Goal: Task Accomplishment & Management: Manage account settings

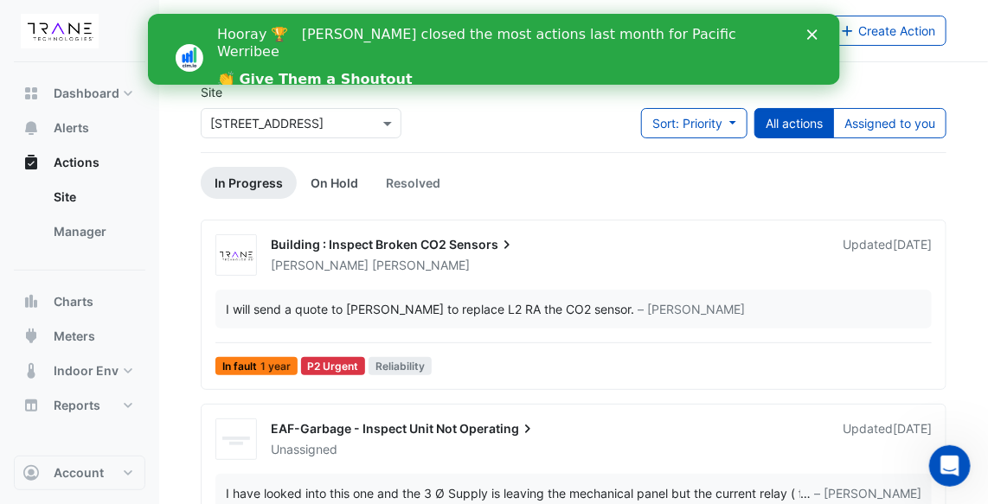
click at [340, 178] on link "On Hold" at bounding box center [334, 183] width 75 height 32
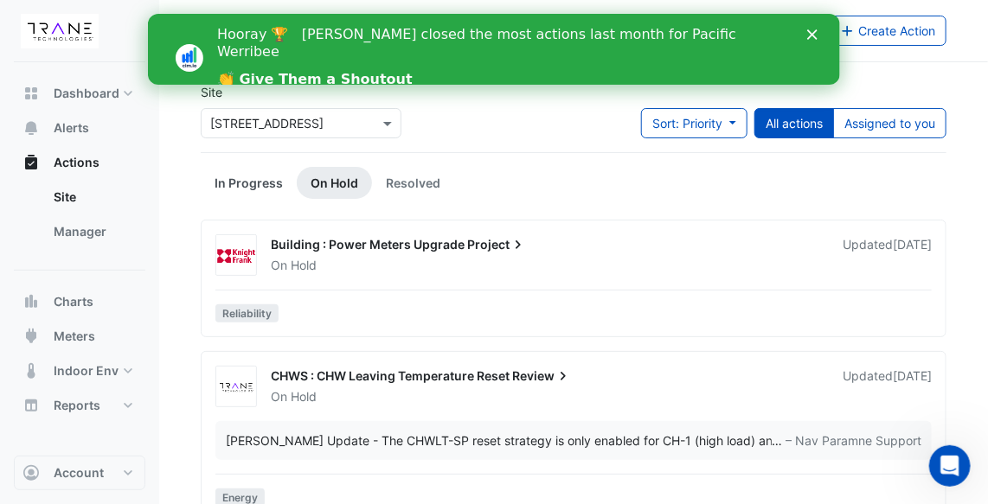
click at [259, 181] on link "In Progress" at bounding box center [249, 183] width 96 height 32
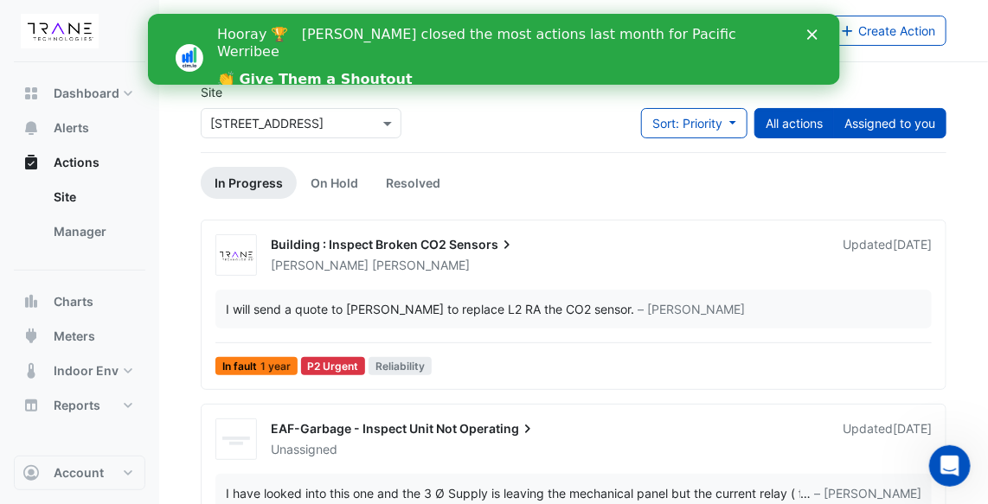
click at [903, 122] on button "Assigned to you" at bounding box center [889, 123] width 113 height 30
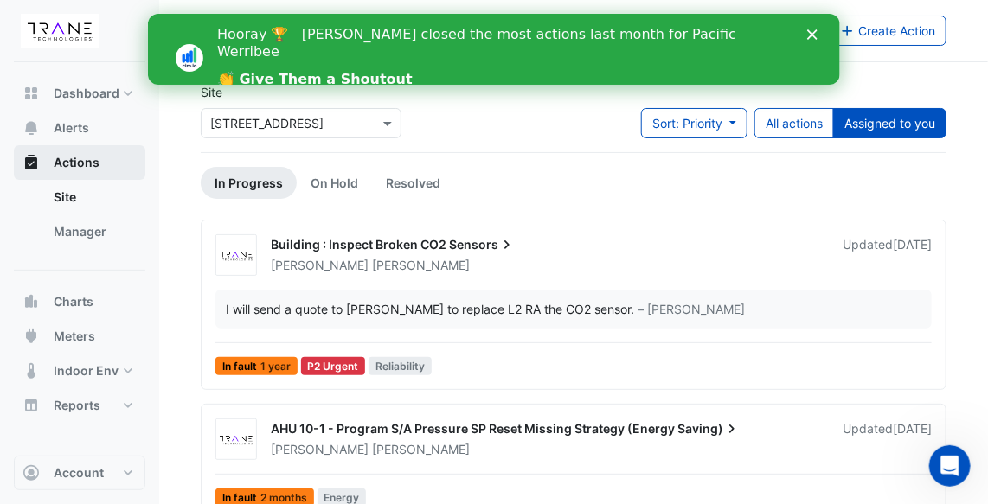
click at [93, 163] on span "Actions" at bounding box center [77, 162] width 46 height 17
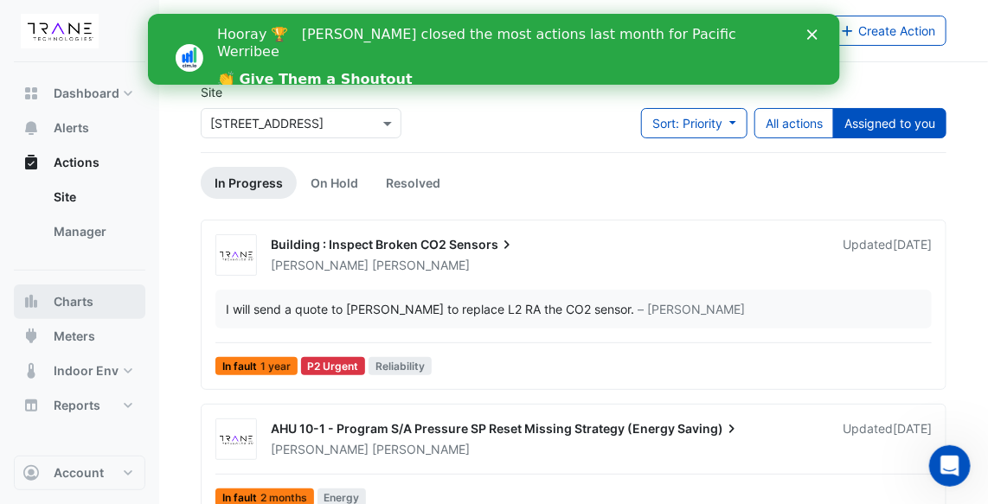
click at [82, 303] on span "Charts" at bounding box center [74, 301] width 40 height 17
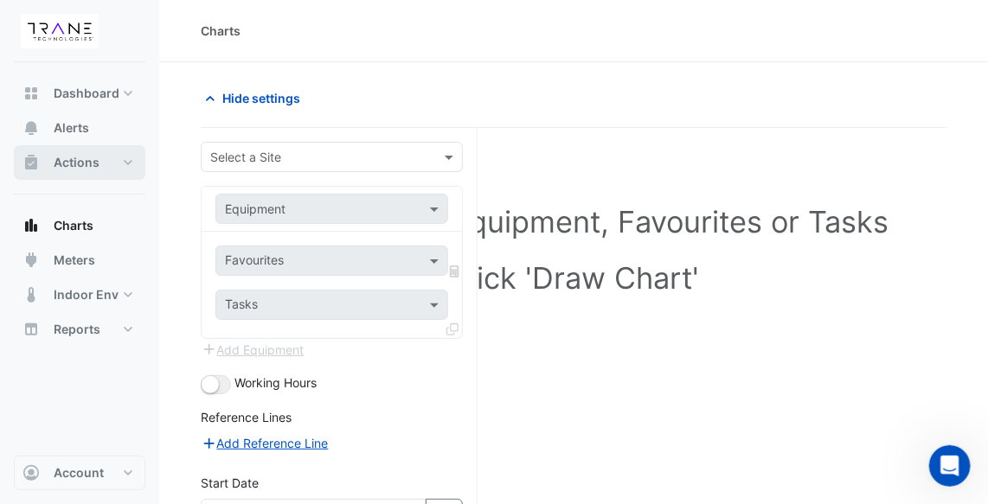
click at [94, 163] on span "Actions" at bounding box center [77, 162] width 46 height 17
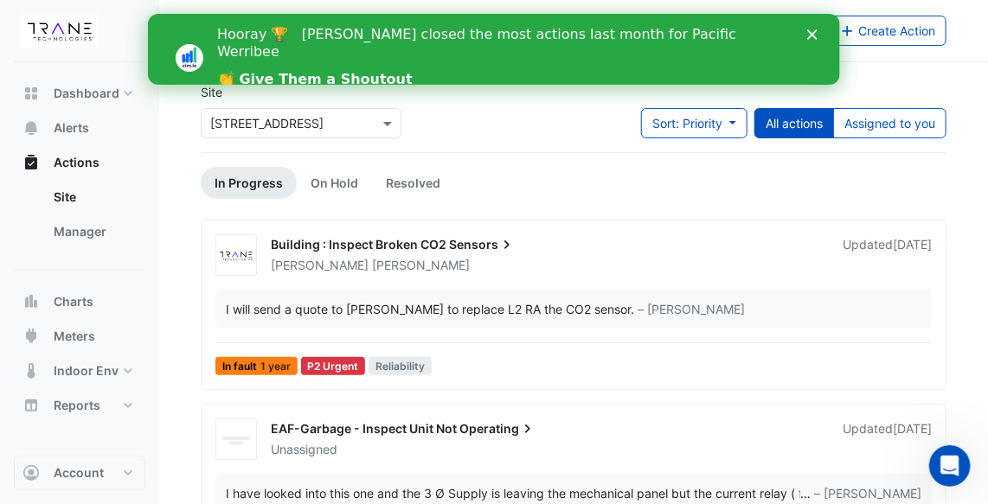
click at [814, 35] on icon "Close" at bounding box center [811, 34] width 10 height 10
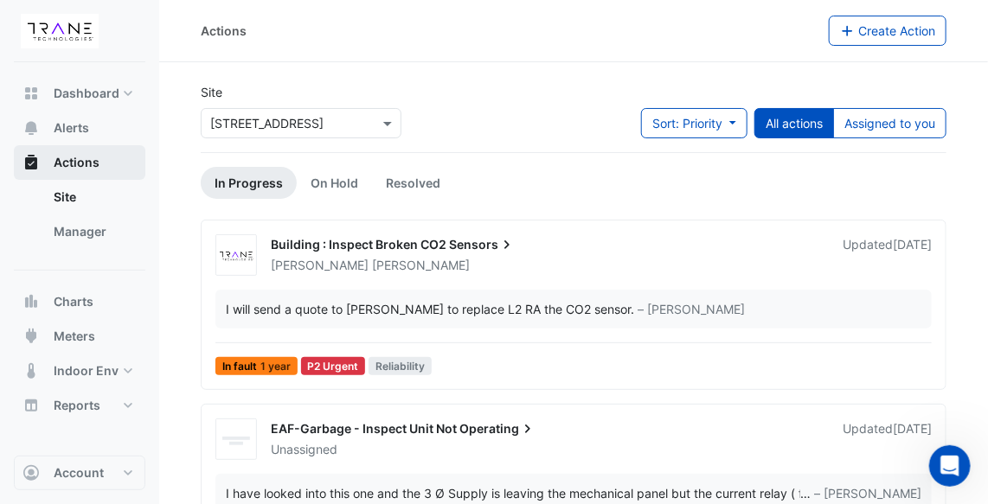
click at [112, 159] on button "Actions" at bounding box center [79, 162] width 131 height 35
click at [86, 124] on span "Alerts" at bounding box center [71, 127] width 35 height 17
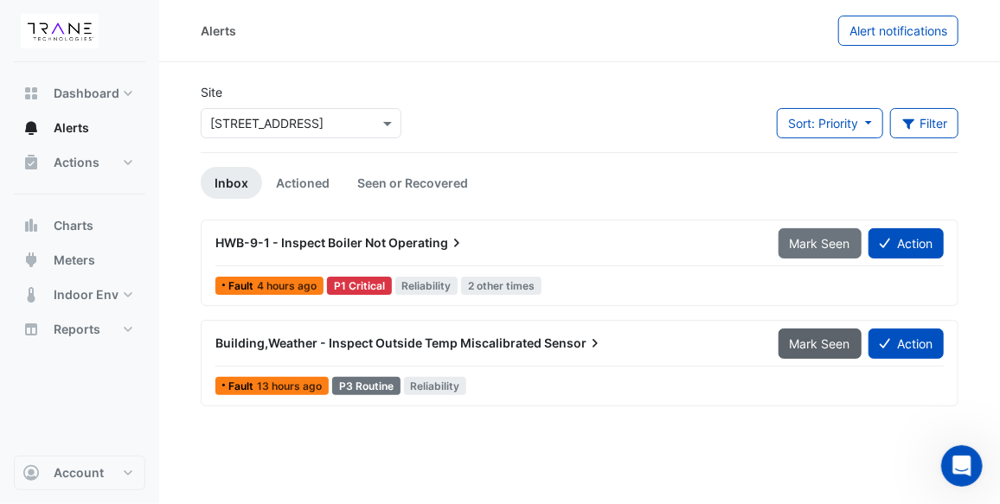
click at [827, 345] on span "Mark Seen" at bounding box center [820, 343] width 61 height 15
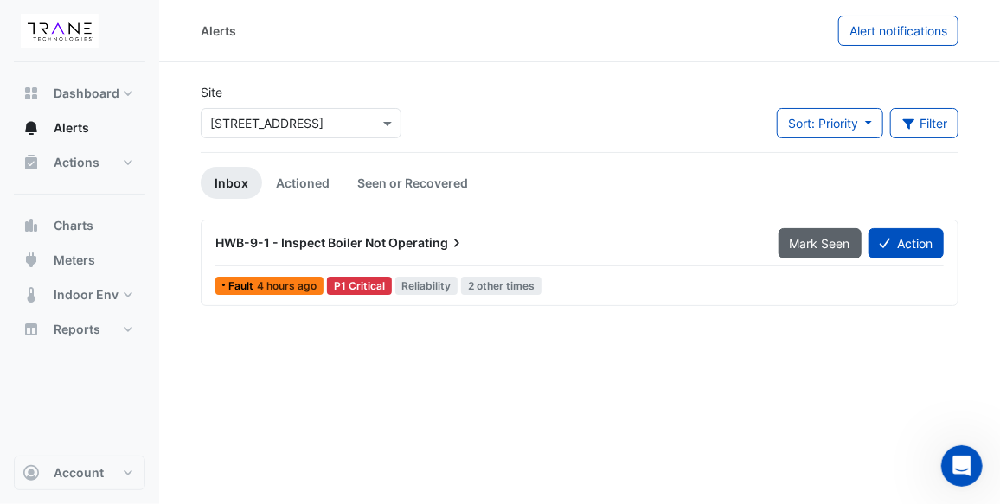
click at [798, 236] on span "Mark Seen" at bounding box center [820, 243] width 61 height 15
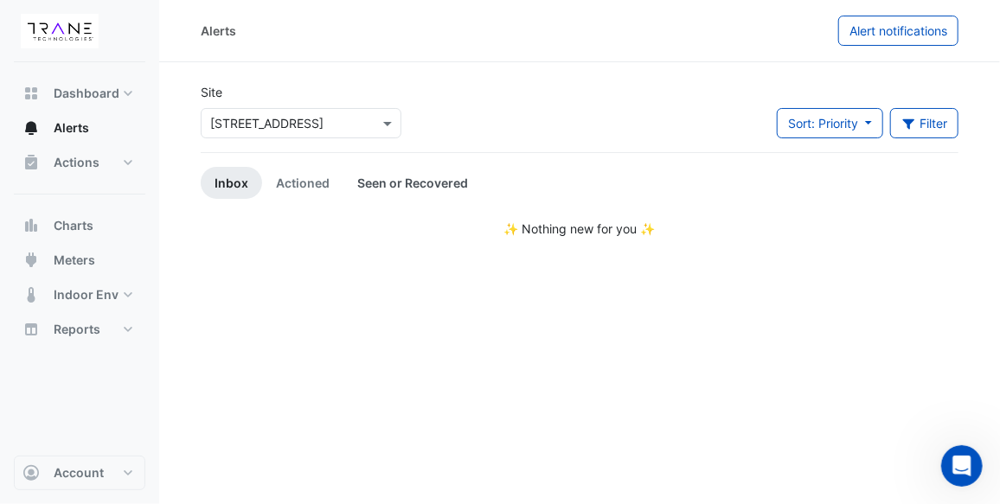
click at [389, 181] on link "Seen or Recovered" at bounding box center [412, 183] width 138 height 32
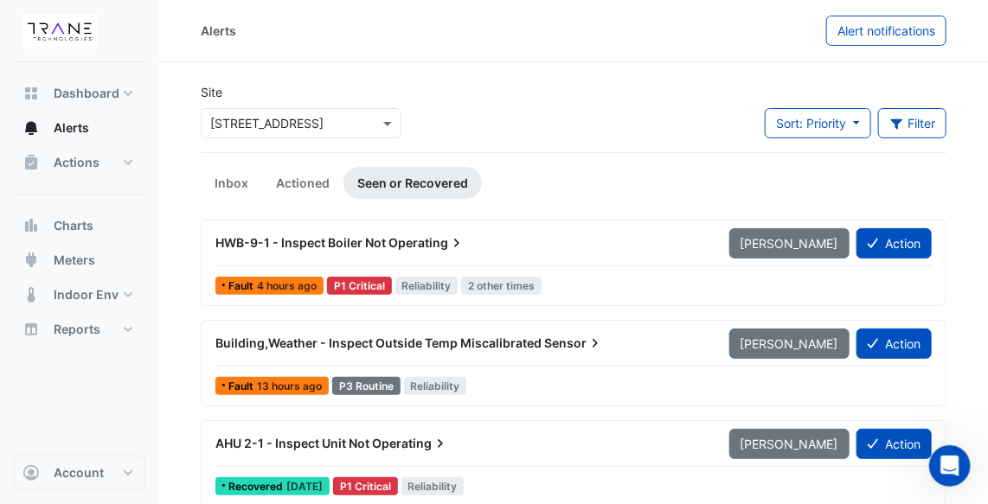
click at [548, 339] on span "Sensor" at bounding box center [574, 343] width 60 height 17
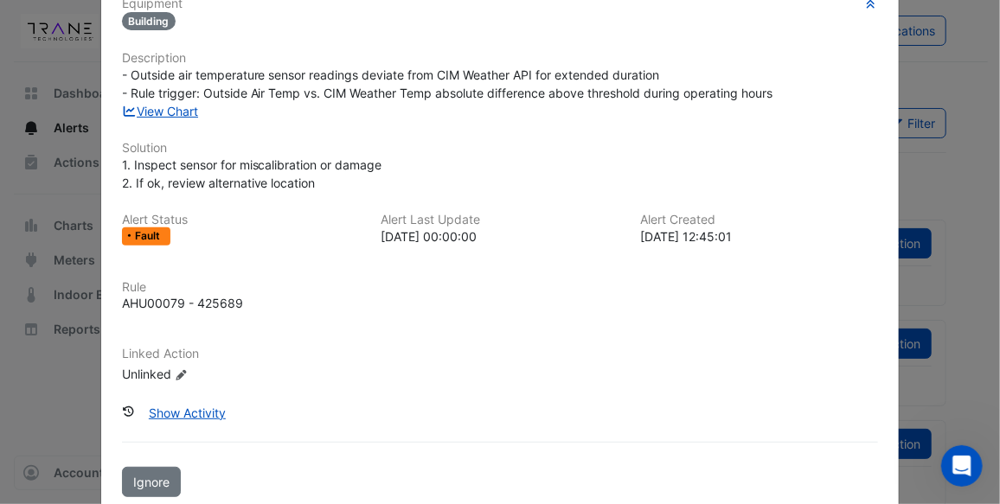
scroll to position [176, 0]
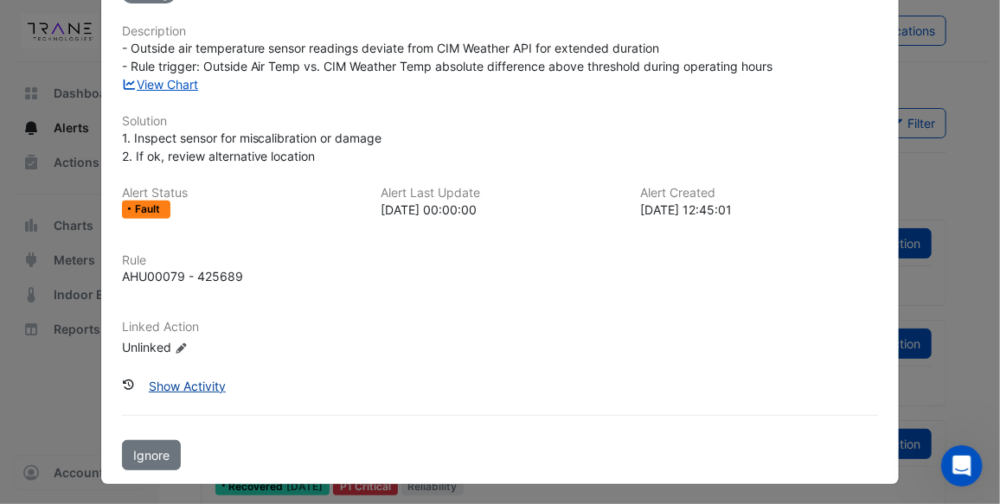
click at [196, 381] on button "Show Activity" at bounding box center [187, 386] width 99 height 30
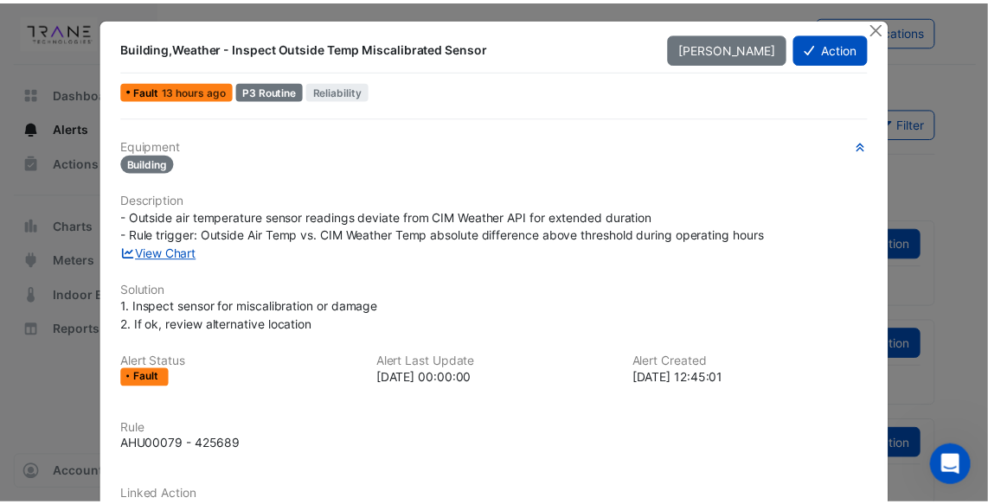
scroll to position [0, 0]
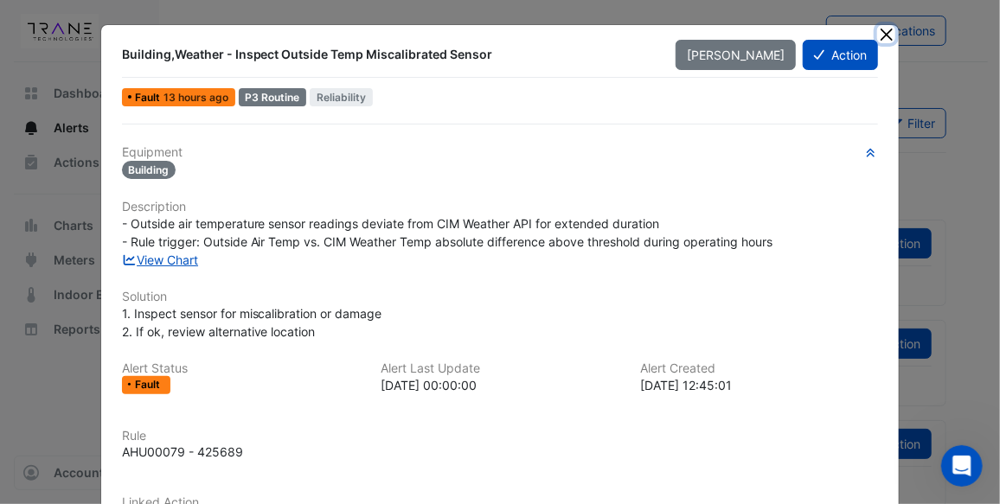
click at [881, 30] on button "Close" at bounding box center [886, 34] width 18 height 18
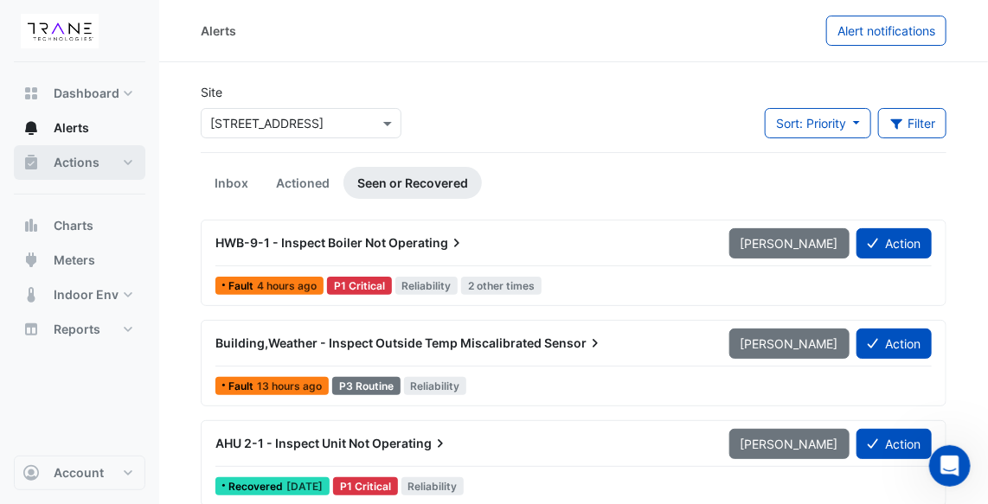
click at [106, 165] on button "Actions" at bounding box center [79, 162] width 131 height 35
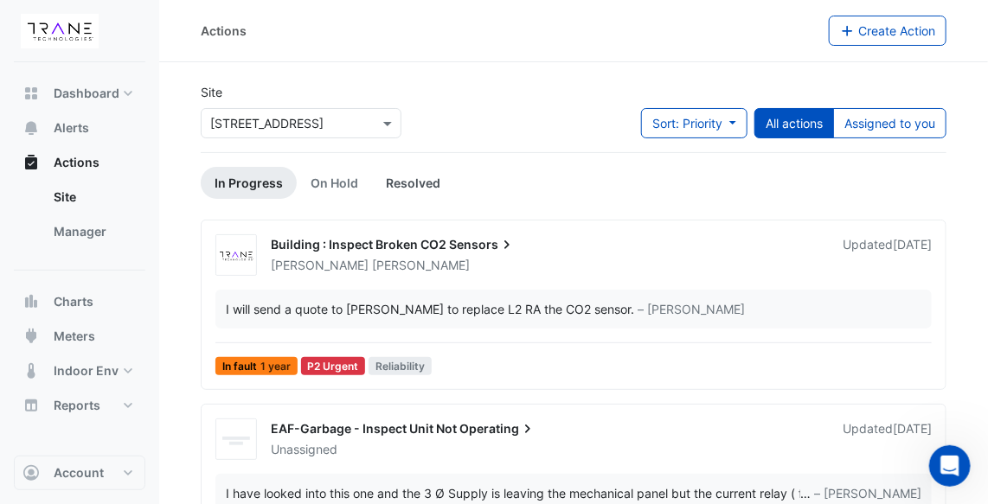
click at [407, 183] on link "Resolved" at bounding box center [413, 183] width 82 height 32
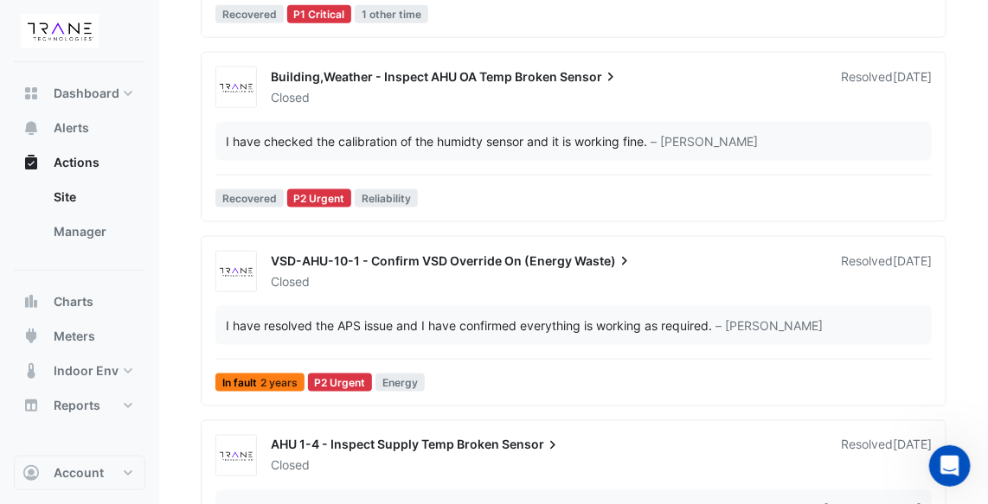
scroll to position [727, 0]
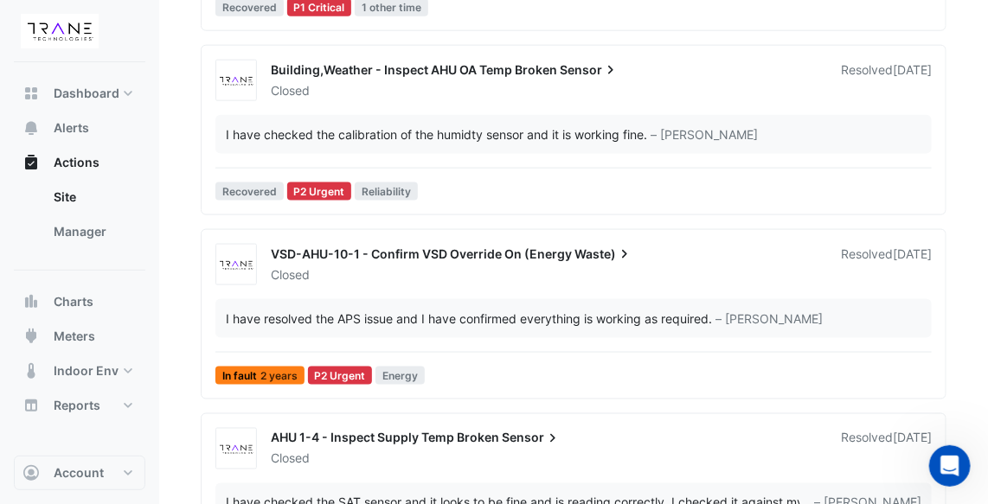
click at [579, 65] on span "Sensor" at bounding box center [590, 69] width 60 height 17
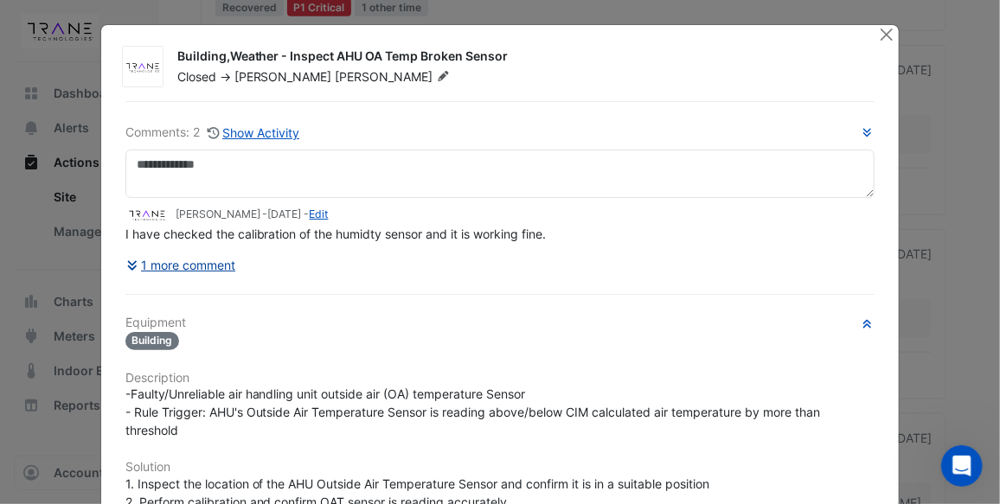
click at [189, 263] on button "1 more comment" at bounding box center [181, 265] width 112 height 30
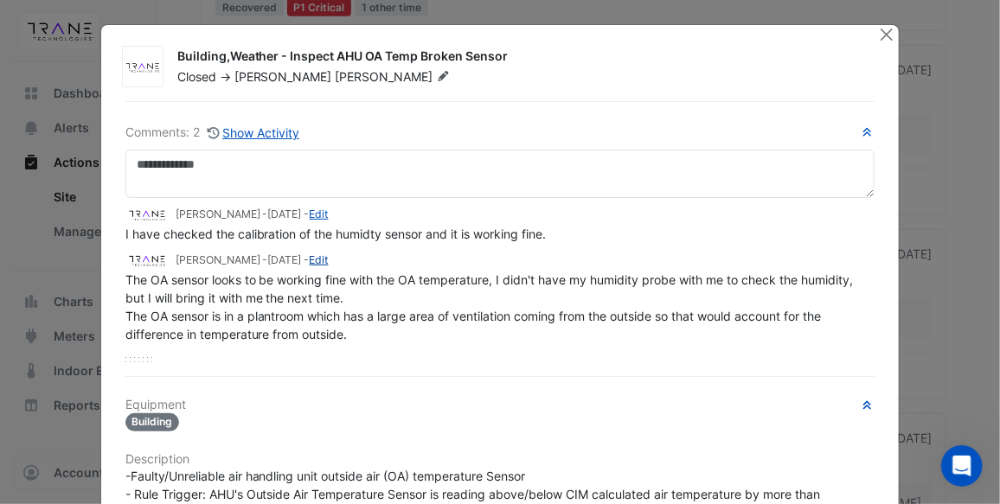
click at [329, 253] on link "Edit" at bounding box center [319, 259] width 19 height 13
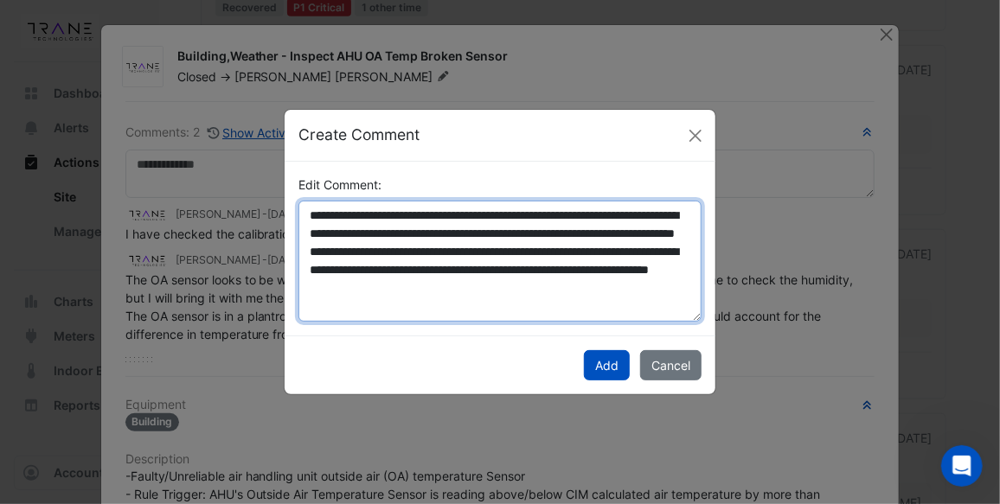
drag, startPoint x: 548, startPoint y: 313, endPoint x: 324, endPoint y: 221, distance: 241.3
click at [291, 214] on div "**********" at bounding box center [500, 249] width 424 height 146
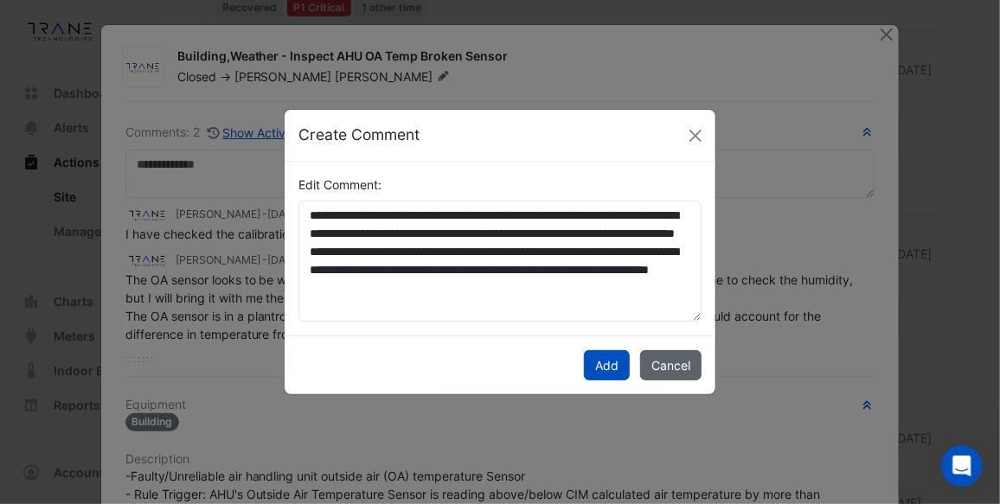
click at [665, 366] on button "Cancel" at bounding box center [670, 365] width 61 height 30
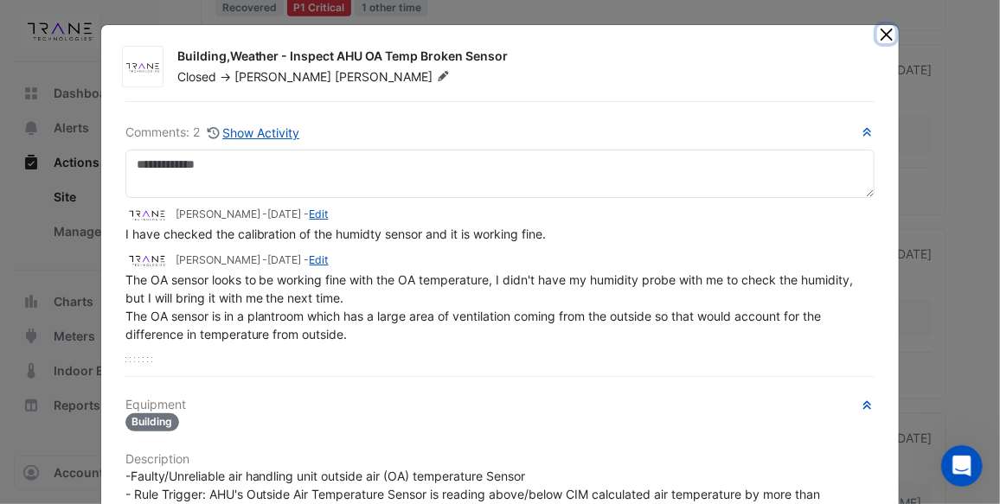
click at [881, 33] on button "Close" at bounding box center [886, 34] width 18 height 18
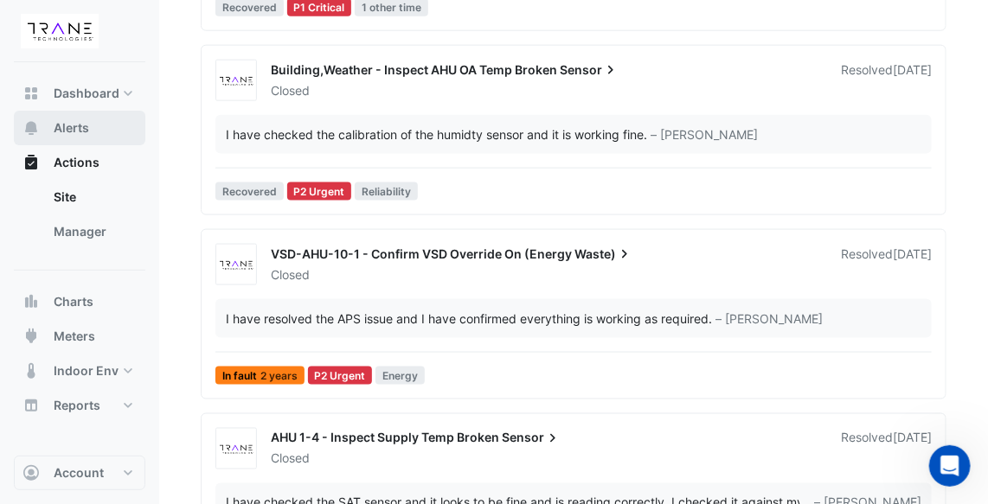
click at [86, 125] on span "Alerts" at bounding box center [71, 127] width 35 height 17
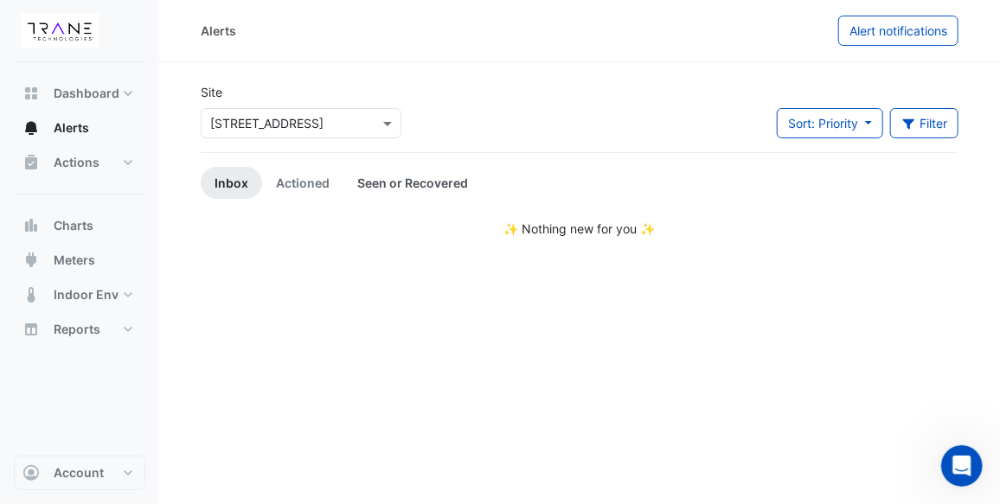
click at [404, 176] on link "Seen or Recovered" at bounding box center [412, 183] width 138 height 32
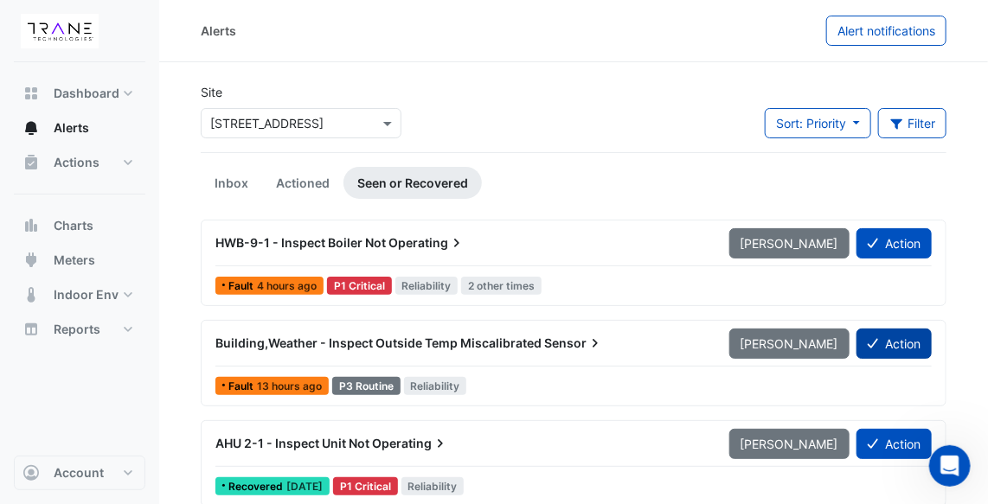
click at [887, 344] on button "Action" at bounding box center [893, 344] width 75 height 30
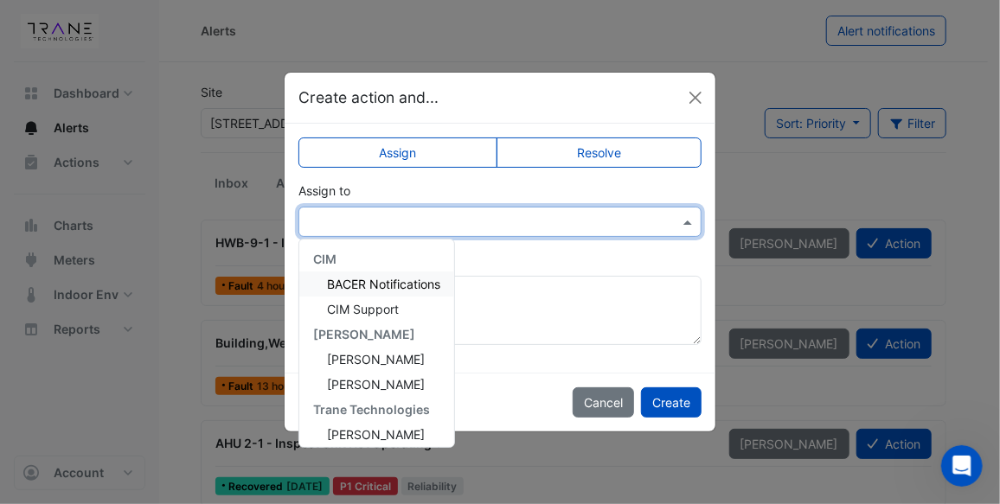
click at [685, 225] on span at bounding box center [690, 222] width 22 height 18
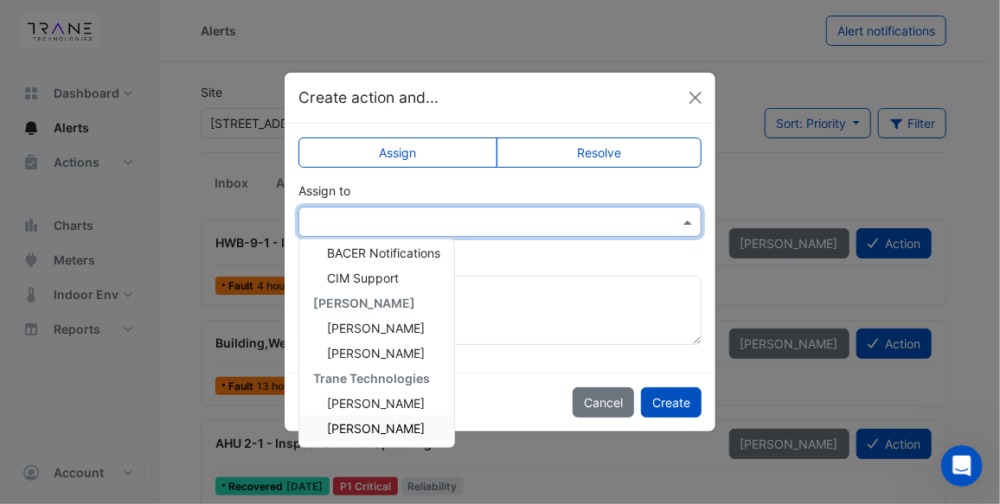
click at [415, 426] on span "[PERSON_NAME]" at bounding box center [376, 428] width 98 height 15
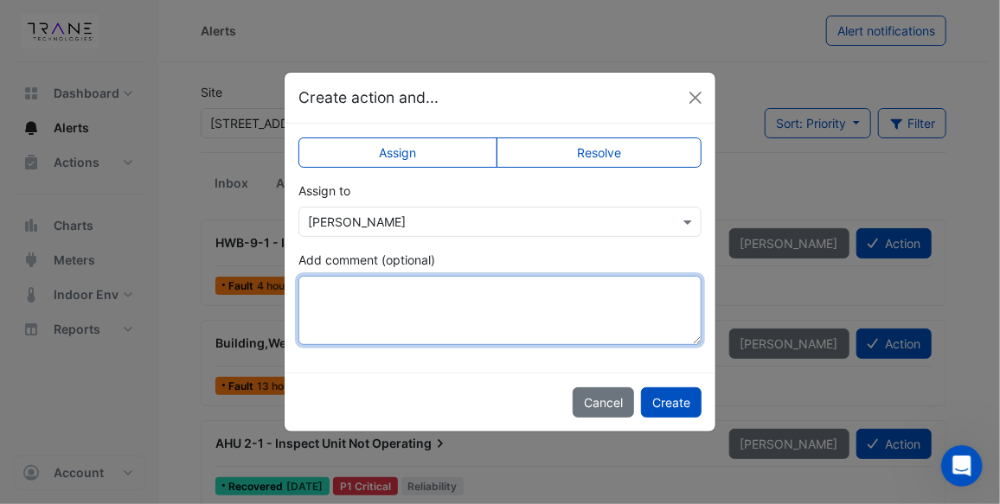
click at [353, 291] on textarea "Add comment (optional)" at bounding box center [499, 310] width 403 height 69
paste textarea "**********"
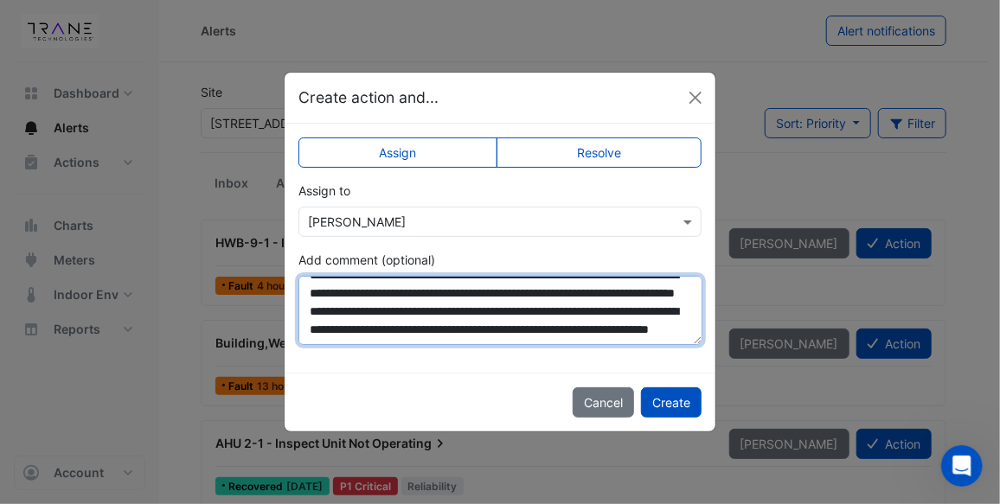
scroll to position [0, 0]
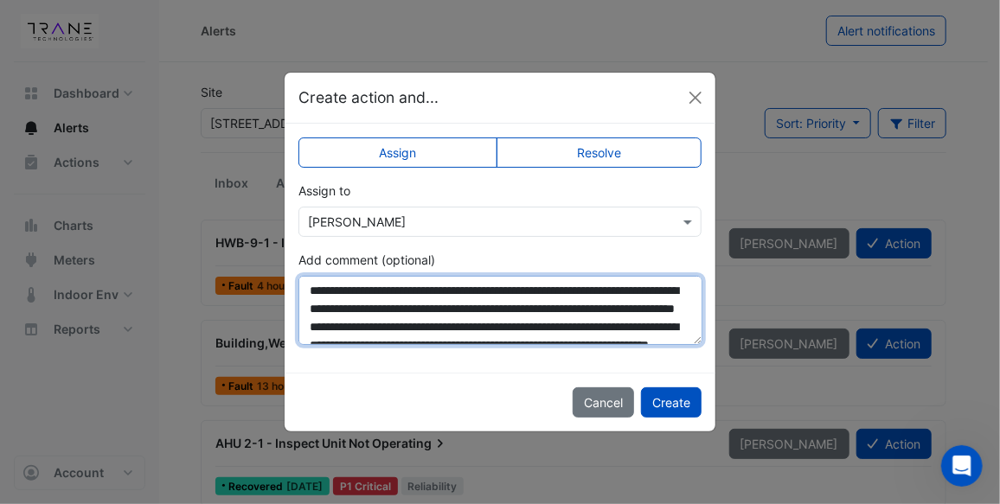
drag, startPoint x: 609, startPoint y: 293, endPoint x: 396, endPoint y: 308, distance: 213.3
click at [396, 308] on textarea "**********" at bounding box center [500, 310] width 404 height 69
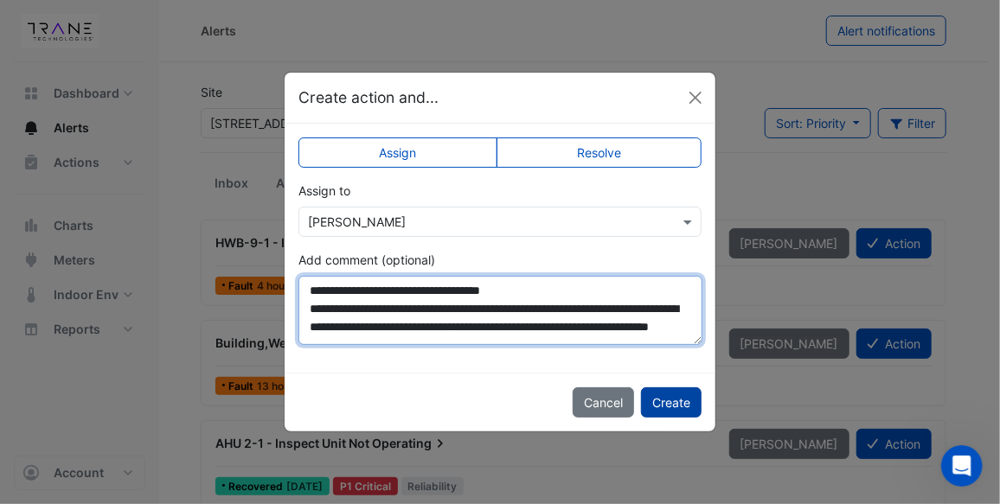
type textarea "**********"
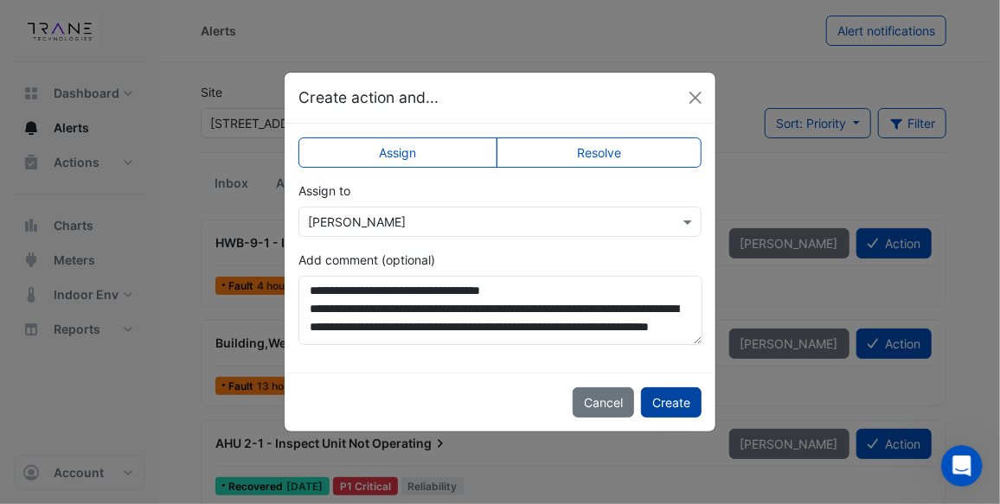
click at [668, 398] on button "Create" at bounding box center [671, 403] width 61 height 30
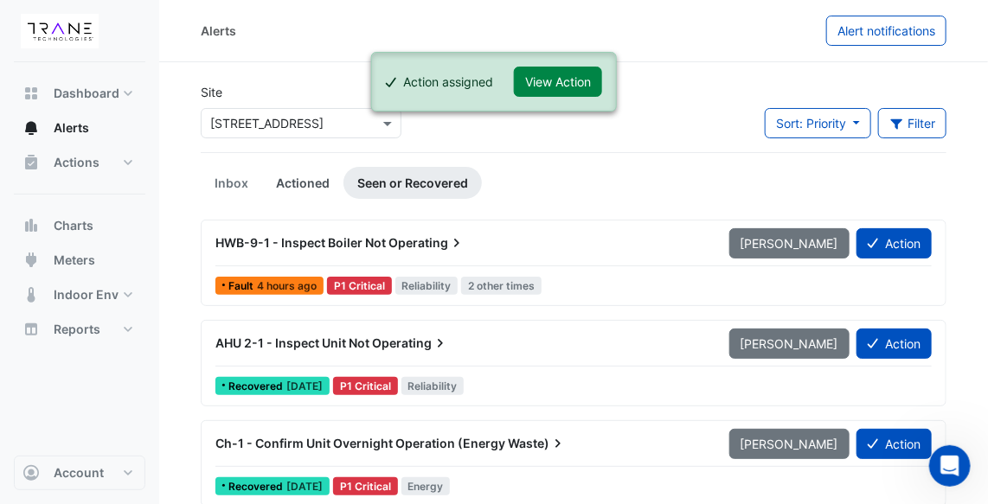
click at [304, 181] on link "Actioned" at bounding box center [302, 183] width 81 height 32
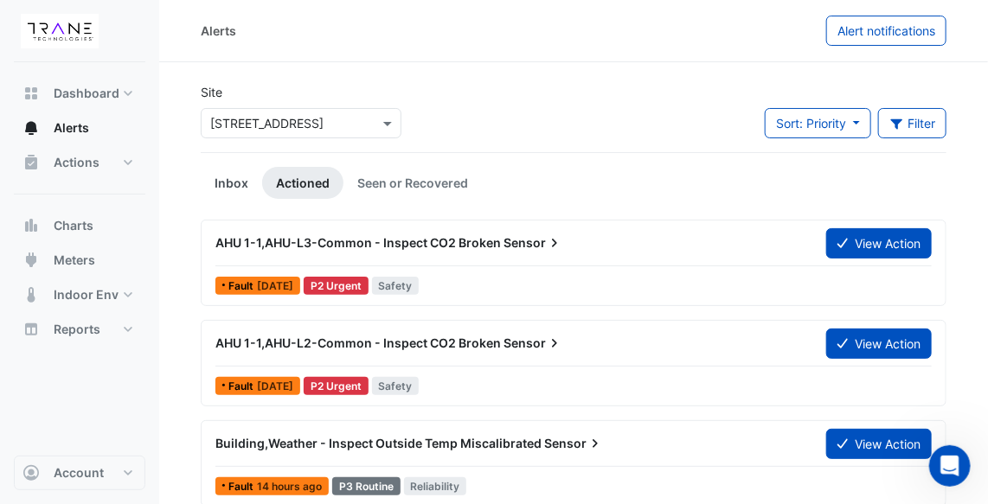
click at [221, 172] on link "Inbox" at bounding box center [231, 183] width 61 height 32
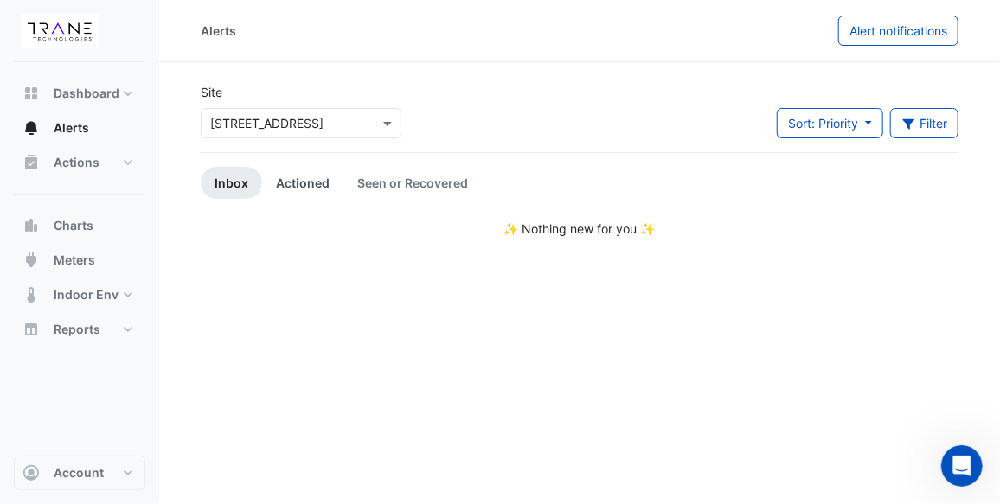
click at [305, 183] on link "Actioned" at bounding box center [302, 183] width 81 height 32
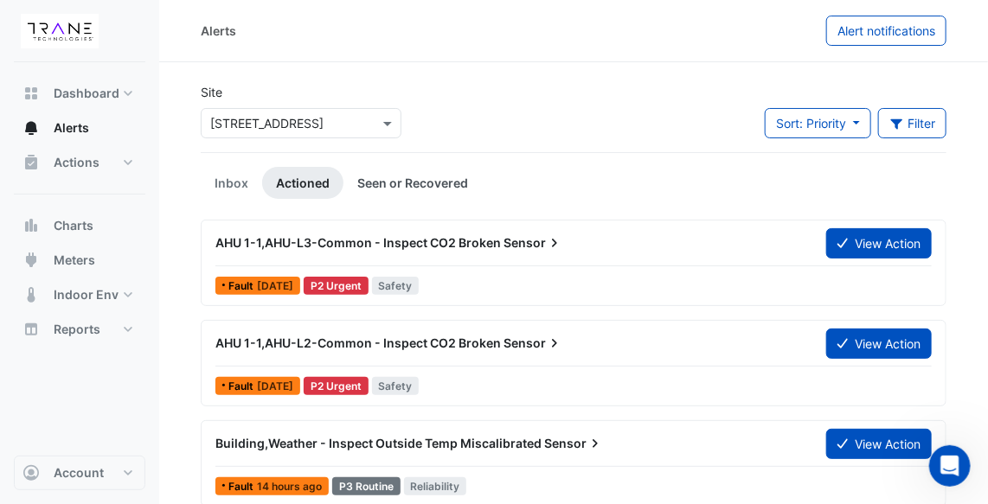
click at [395, 174] on link "Seen or Recovered" at bounding box center [412, 183] width 138 height 32
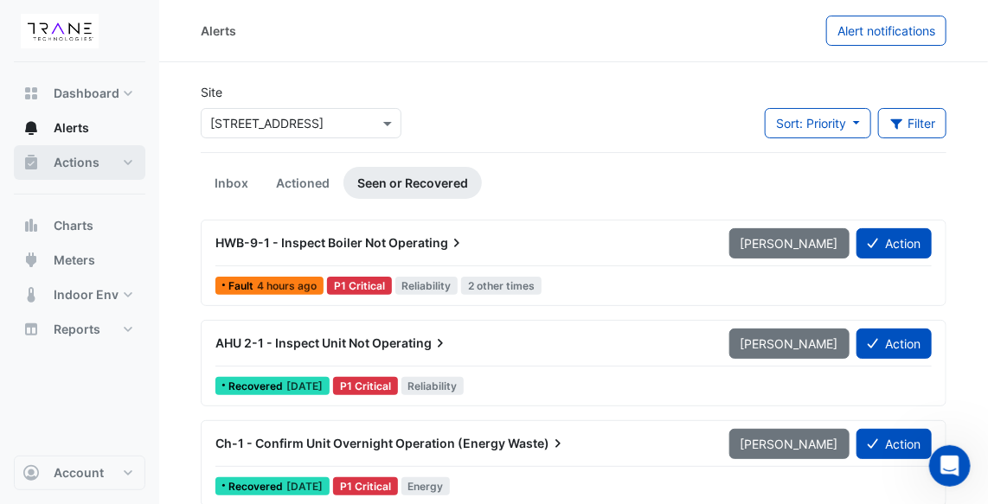
click at [125, 163] on button "Actions" at bounding box center [79, 162] width 131 height 35
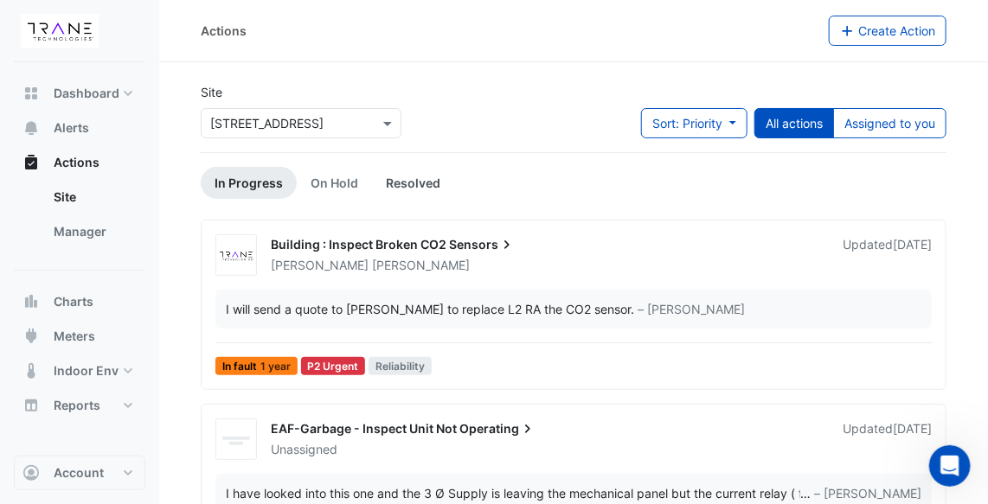
click at [409, 178] on link "Resolved" at bounding box center [413, 183] width 82 height 32
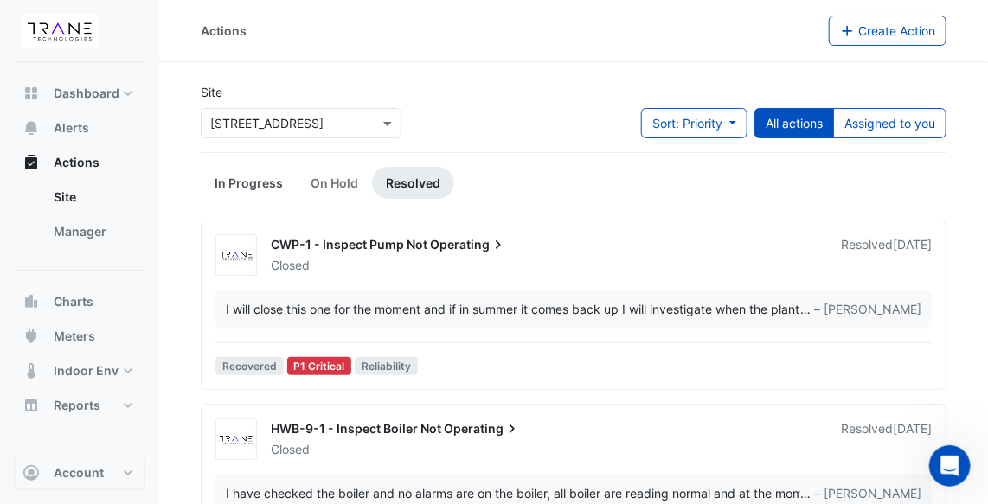
click at [267, 179] on link "In Progress" at bounding box center [249, 183] width 96 height 32
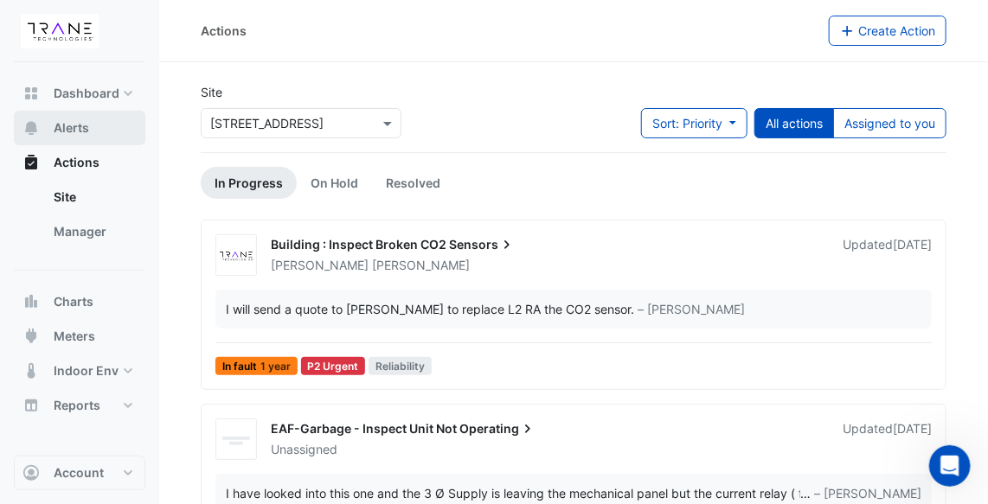
click at [99, 125] on button "Alerts" at bounding box center [79, 128] width 131 height 35
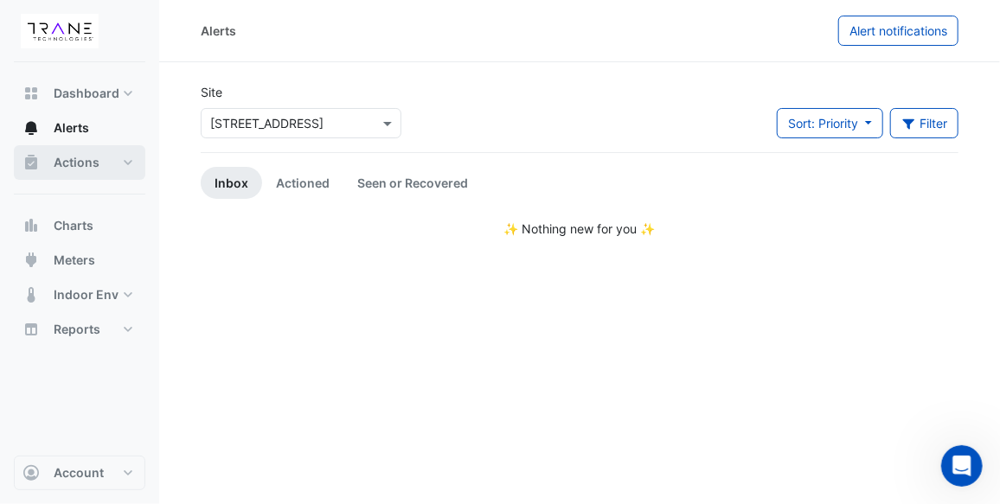
click at [97, 154] on span "Actions" at bounding box center [77, 162] width 46 height 17
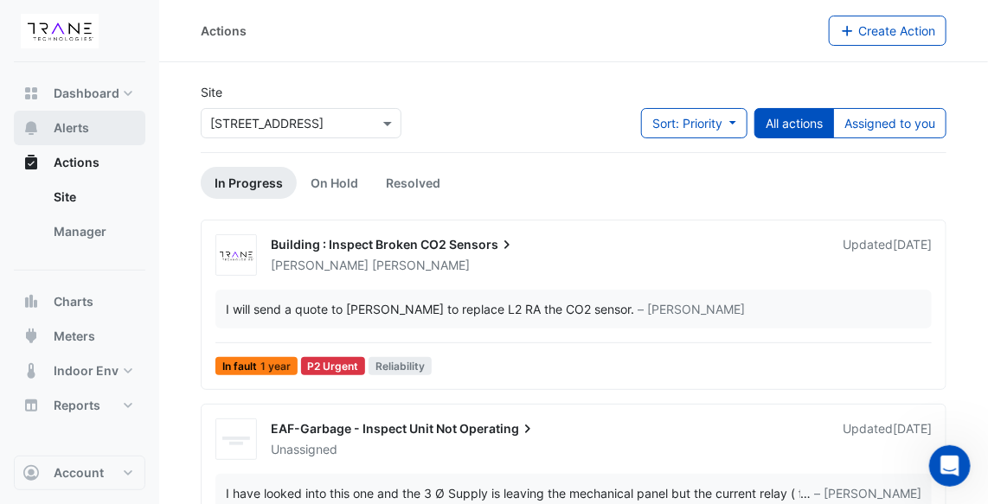
click at [121, 122] on button "Alerts" at bounding box center [79, 128] width 131 height 35
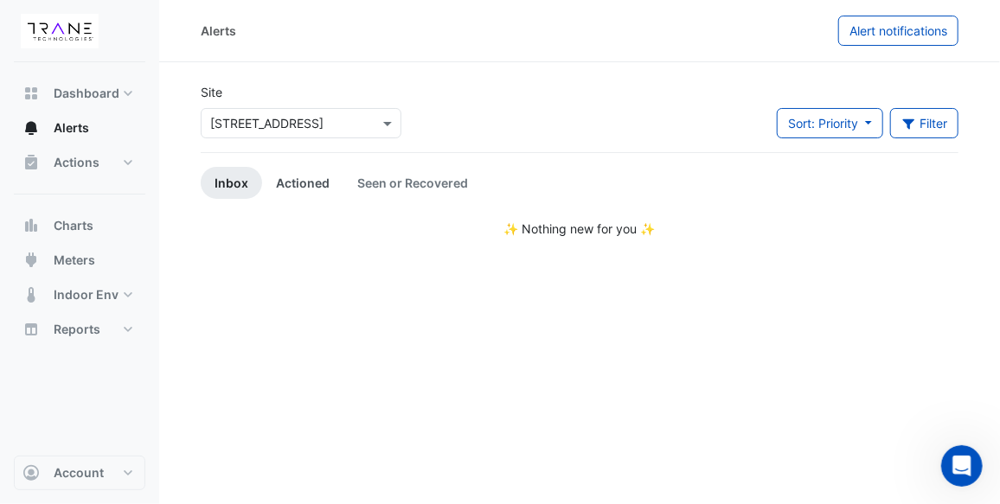
click at [302, 179] on link "Actioned" at bounding box center [302, 183] width 81 height 32
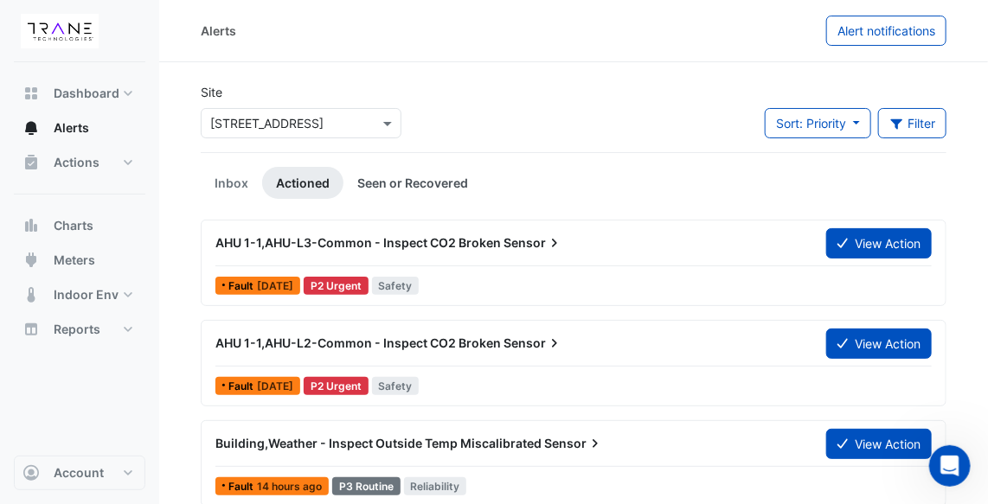
click at [368, 181] on link "Seen or Recovered" at bounding box center [412, 183] width 138 height 32
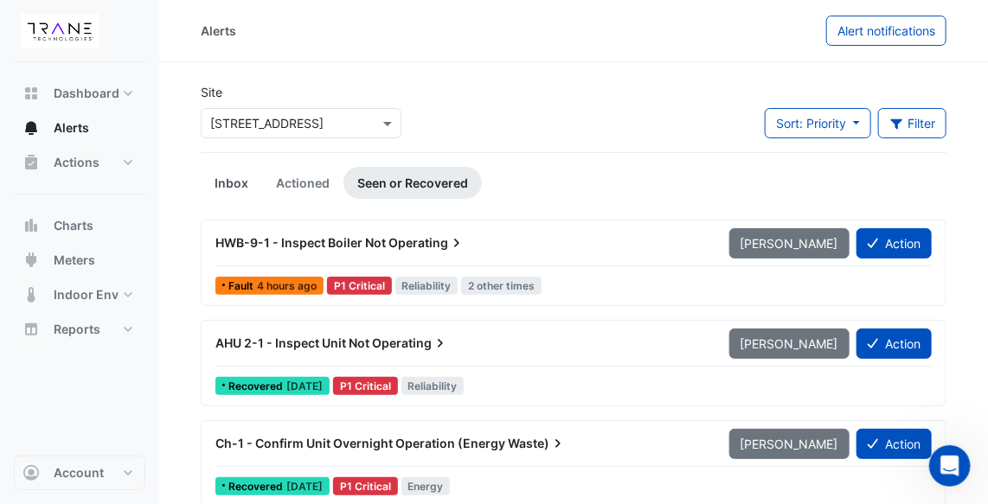
click at [222, 179] on link "Inbox" at bounding box center [231, 183] width 61 height 32
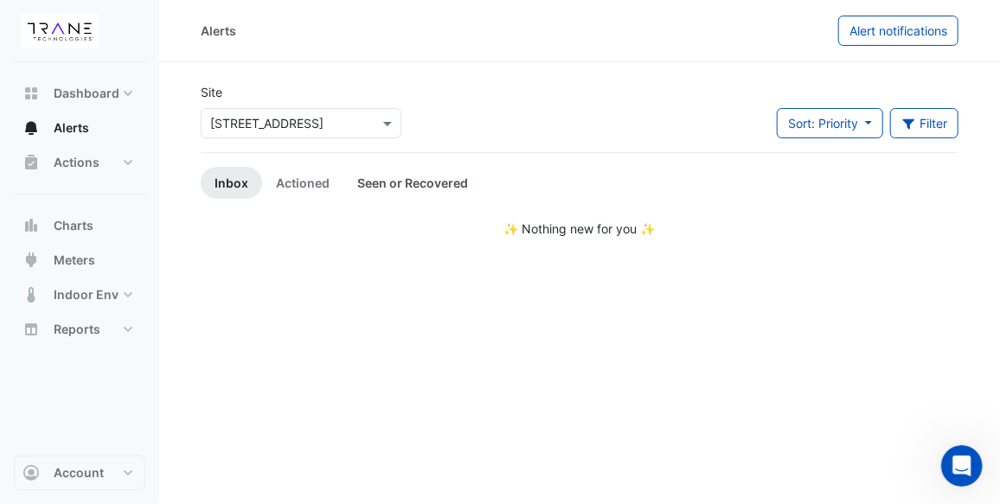
click at [394, 177] on link "Seen or Recovered" at bounding box center [412, 183] width 138 height 32
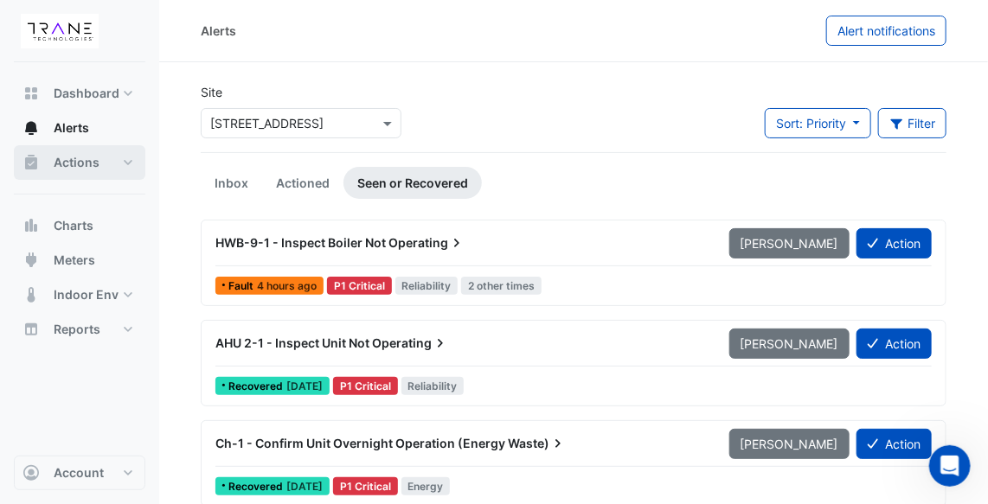
click at [103, 161] on button "Actions" at bounding box center [79, 162] width 131 height 35
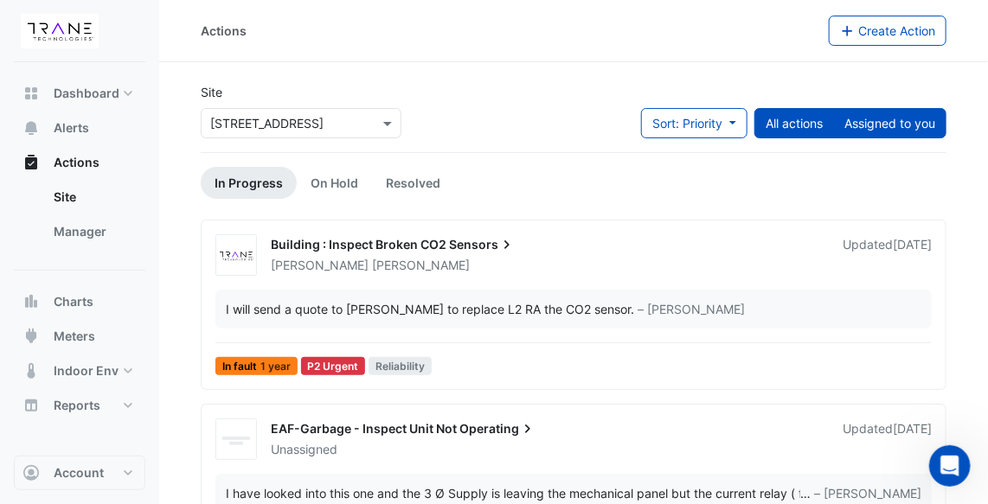
click at [921, 124] on button "Assigned to you" at bounding box center [889, 123] width 113 height 30
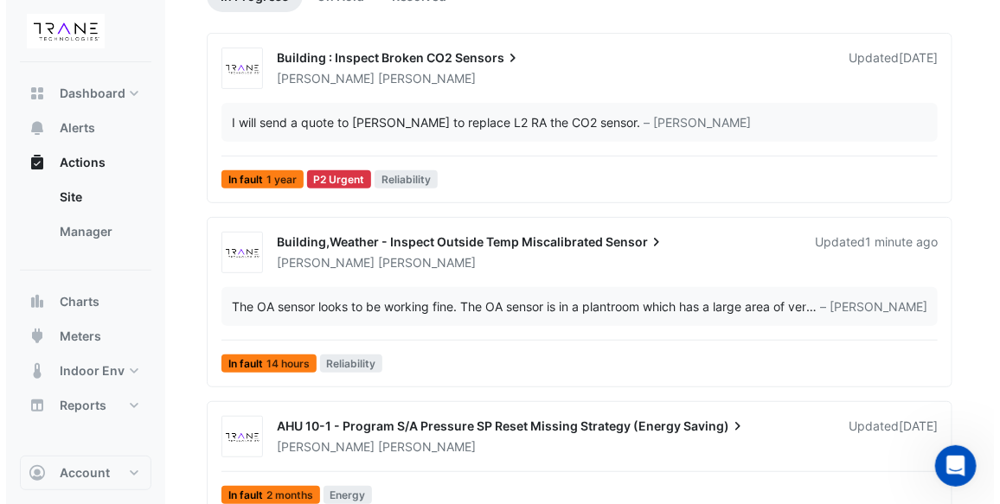
scroll to position [189, 0]
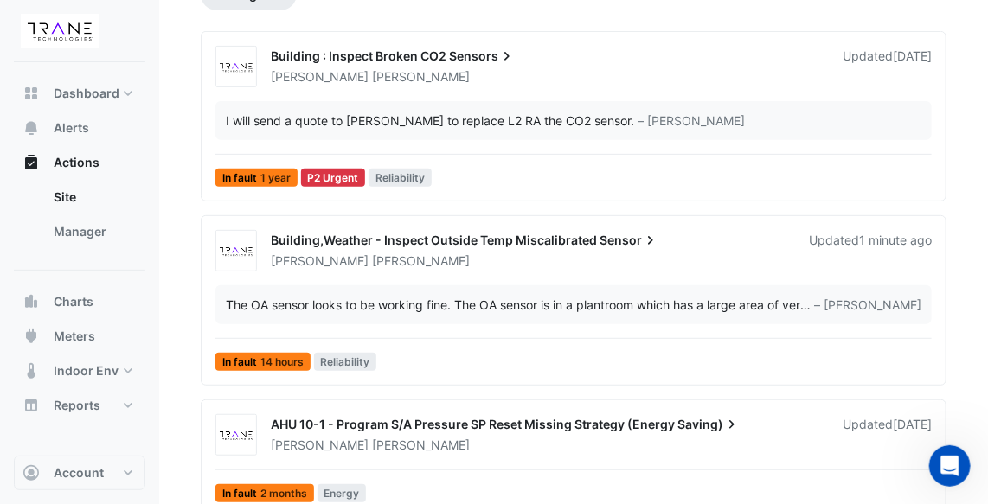
click at [811, 240] on div "Updated 1 minute ago" at bounding box center [870, 251] width 123 height 38
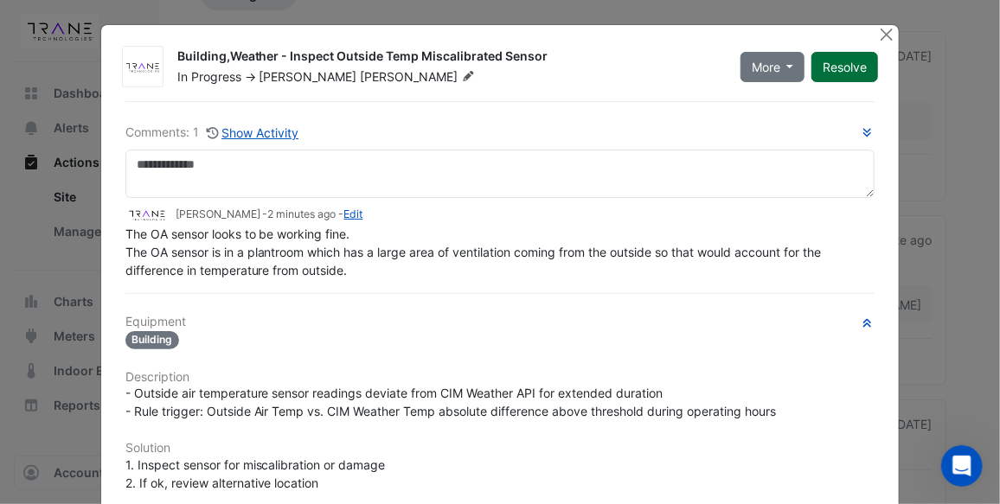
click at [835, 70] on button "Resolve" at bounding box center [844, 67] width 67 height 30
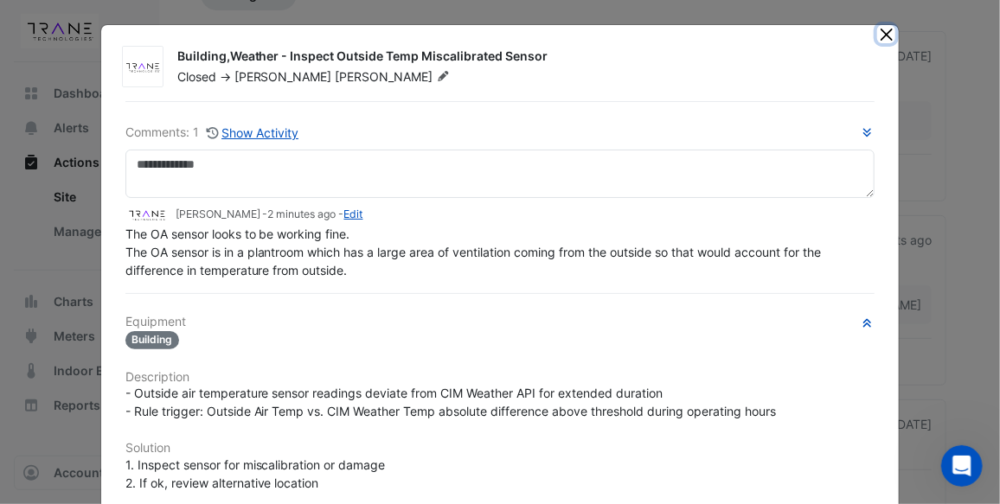
click at [883, 29] on button "Close" at bounding box center [886, 34] width 18 height 18
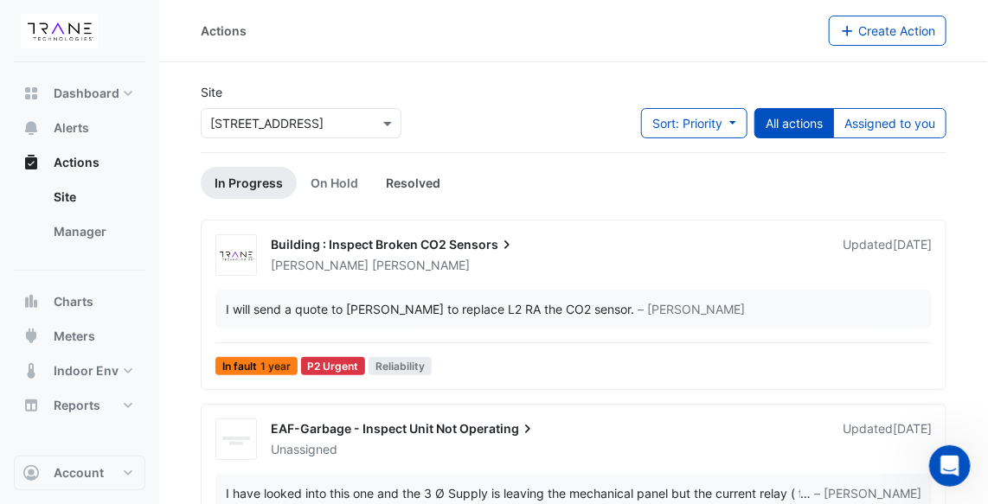
click at [415, 176] on link "Resolved" at bounding box center [413, 183] width 82 height 32
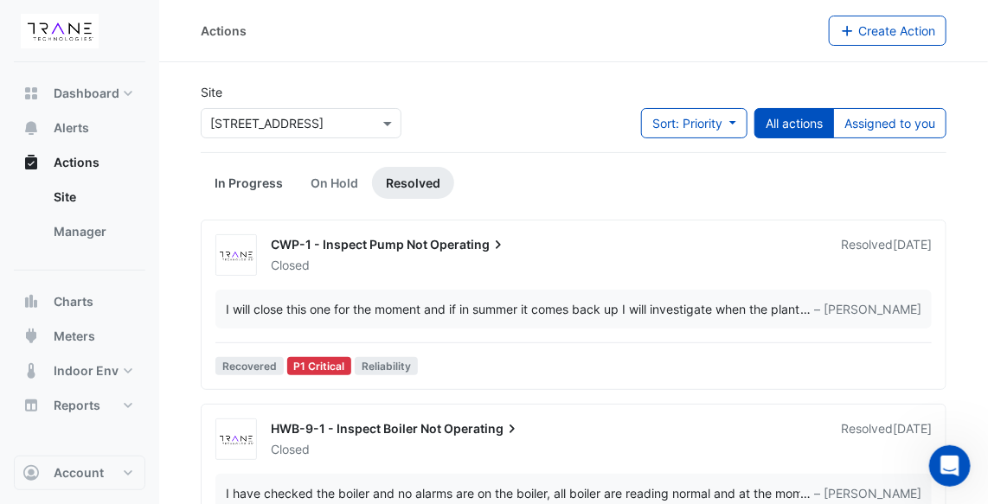
click at [248, 182] on link "In Progress" at bounding box center [249, 183] width 96 height 32
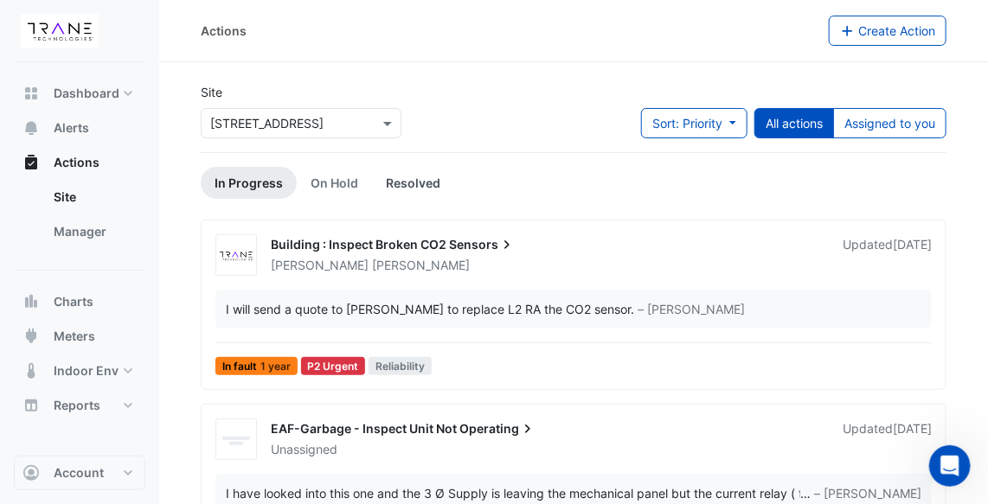
click at [405, 182] on link "Resolved" at bounding box center [413, 183] width 82 height 32
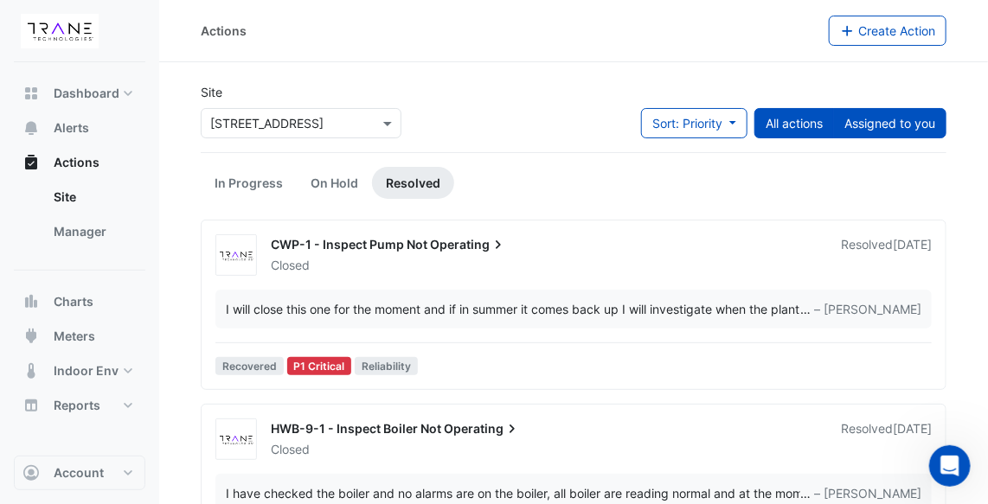
click at [893, 129] on button "Assigned to you" at bounding box center [889, 123] width 113 height 30
click at [806, 127] on button "All actions" at bounding box center [794, 123] width 80 height 30
click at [877, 112] on button "Assigned to you" at bounding box center [889, 123] width 113 height 30
click at [251, 178] on link "In Progress" at bounding box center [249, 183] width 96 height 32
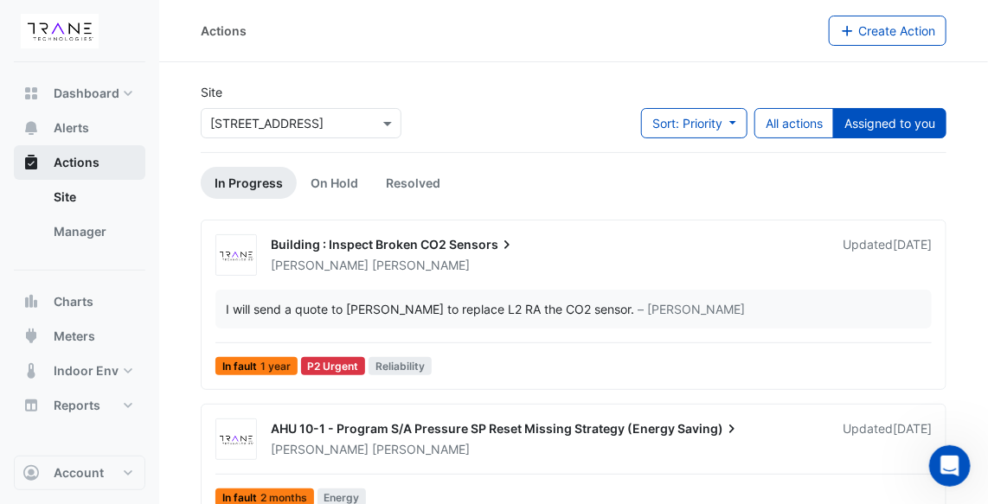
click at [93, 152] on button "Actions" at bounding box center [79, 162] width 131 height 35
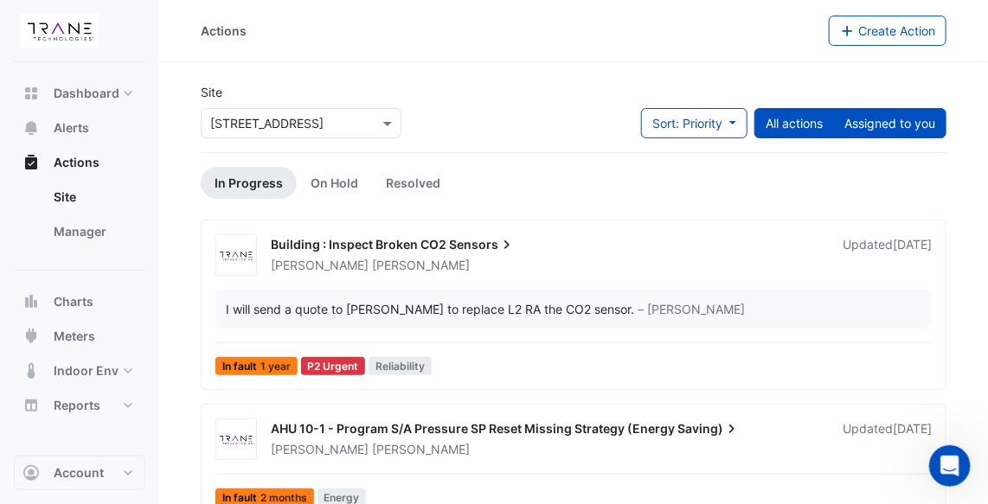
click at [795, 117] on button "All actions" at bounding box center [794, 123] width 80 height 30
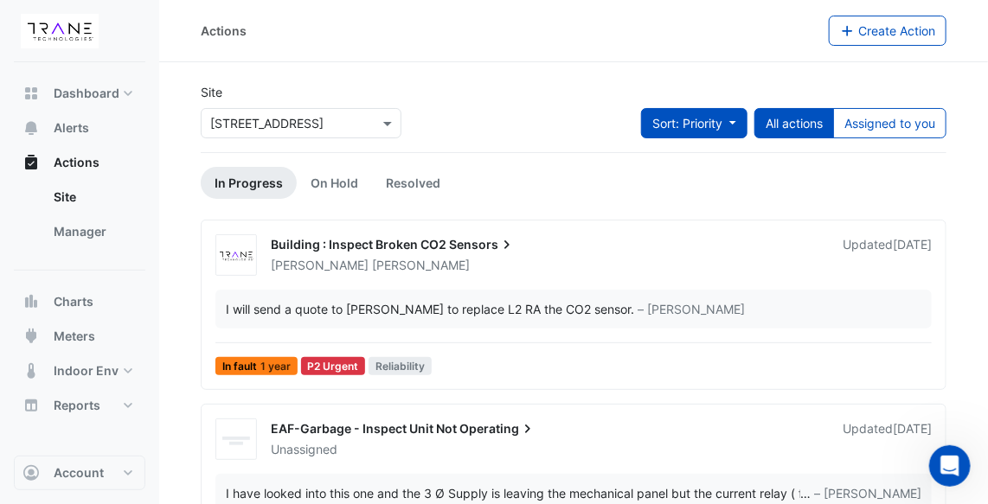
click at [733, 120] on button "Sort: Priority" at bounding box center [694, 123] width 106 height 30
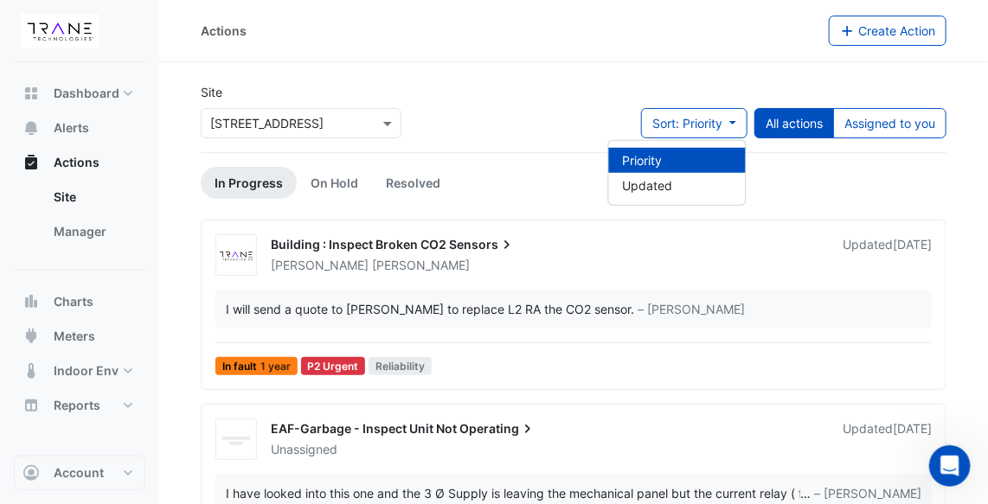
click at [750, 46] on div "Actions Create Action" at bounding box center [573, 31] width 829 height 62
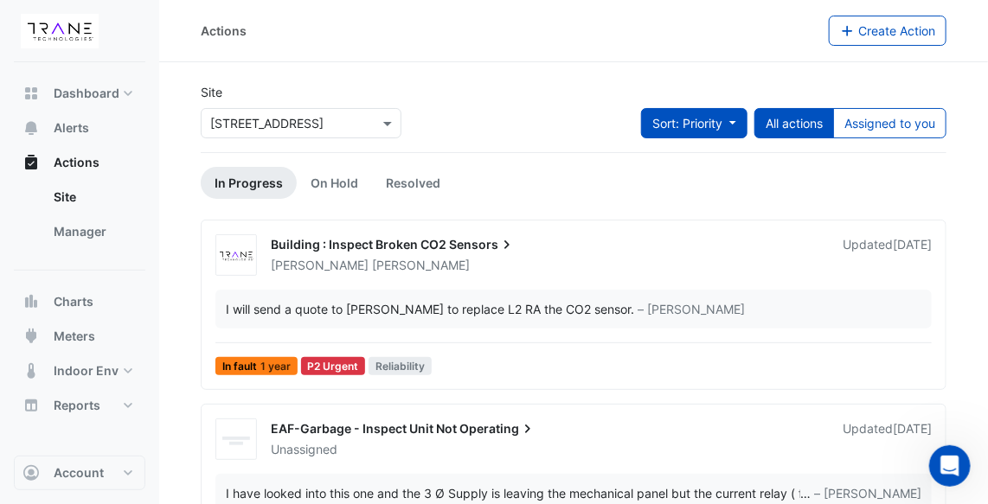
click at [738, 118] on button "Sort: Priority" at bounding box center [694, 123] width 106 height 30
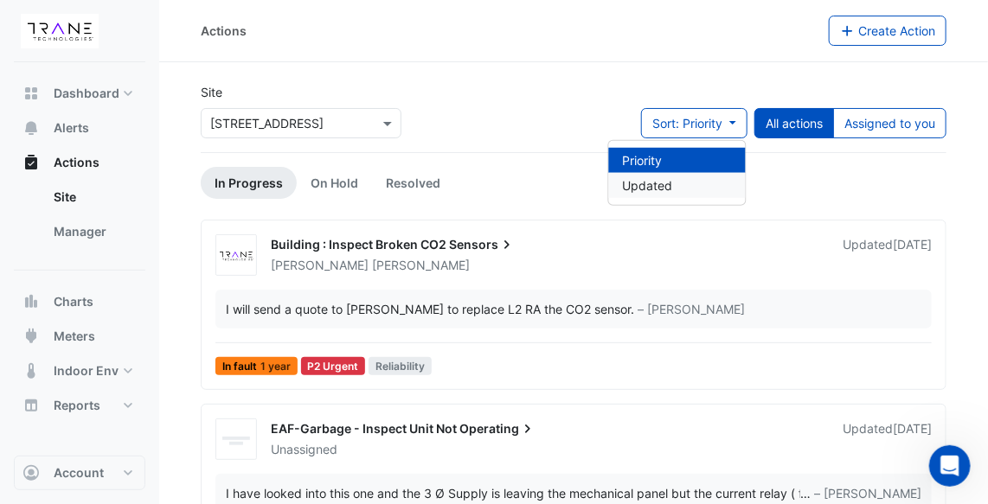
click at [705, 188] on li "Updated" at bounding box center [677, 185] width 137 height 25
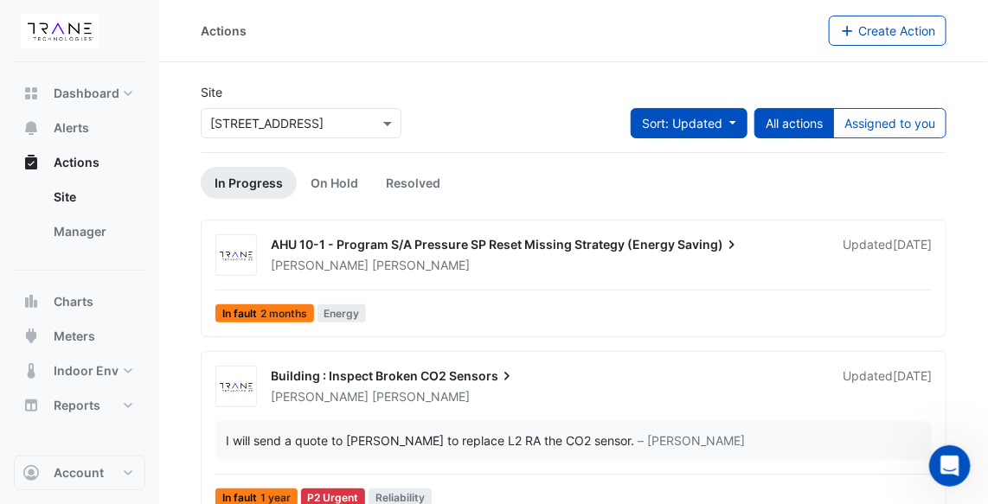
click at [731, 125] on button "Sort: Updated" at bounding box center [689, 123] width 117 height 30
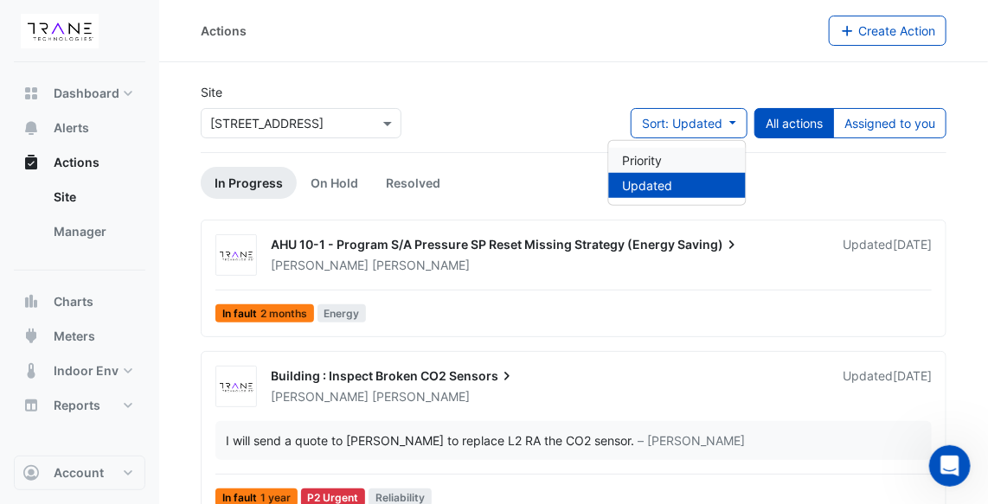
click at [706, 159] on li "Priority" at bounding box center [677, 160] width 137 height 25
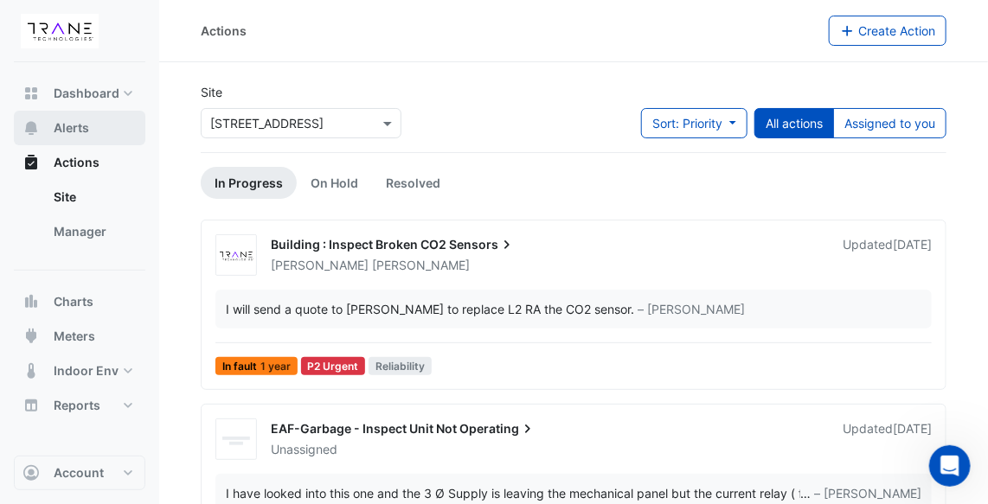
click at [94, 112] on button "Alerts" at bounding box center [79, 128] width 131 height 35
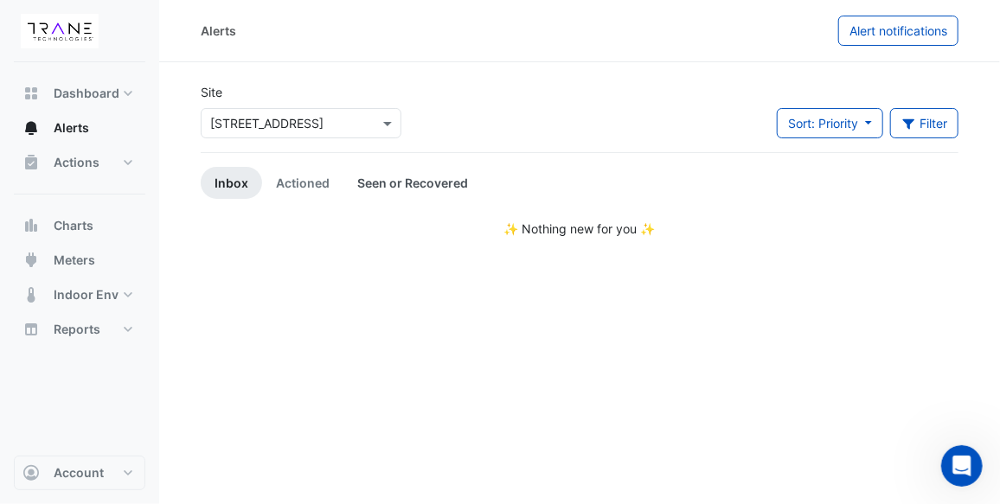
click at [374, 179] on link "Seen or Recovered" at bounding box center [412, 183] width 138 height 32
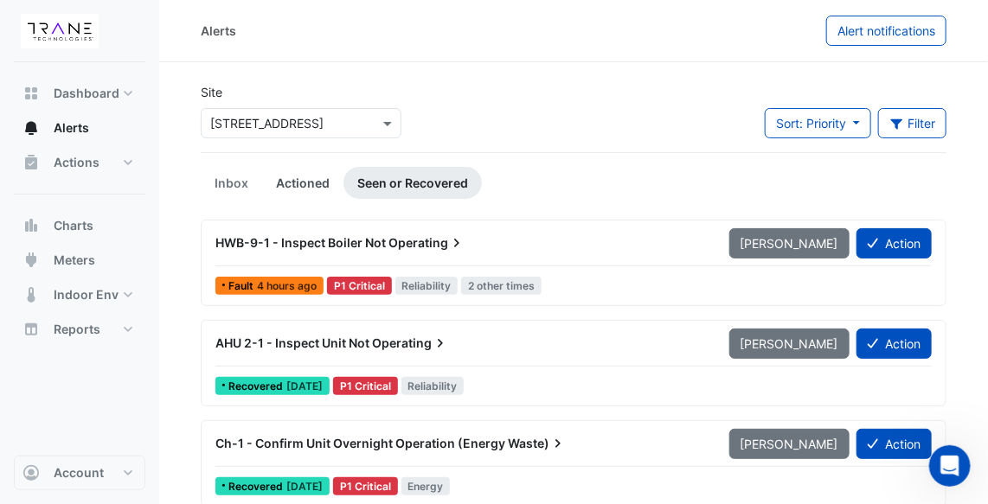
click at [304, 183] on link "Actioned" at bounding box center [302, 183] width 81 height 32
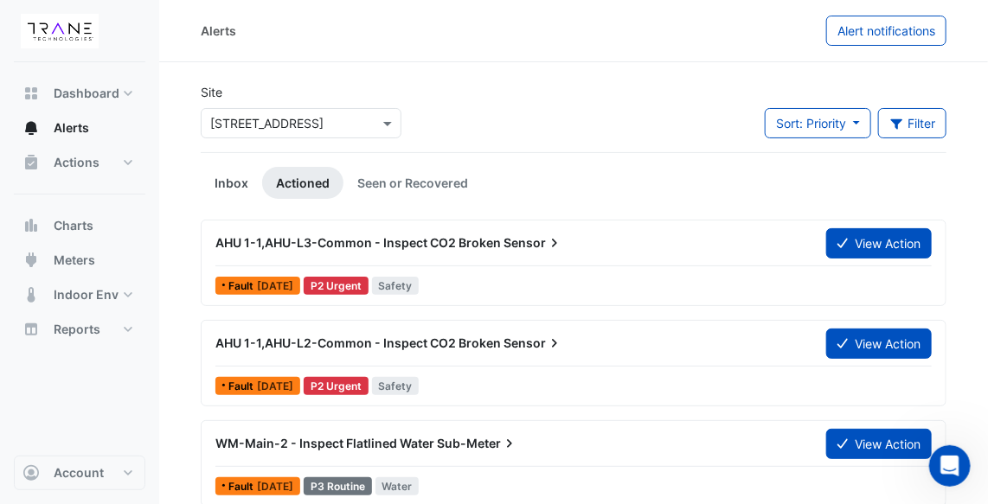
click at [238, 182] on link "Inbox" at bounding box center [231, 183] width 61 height 32
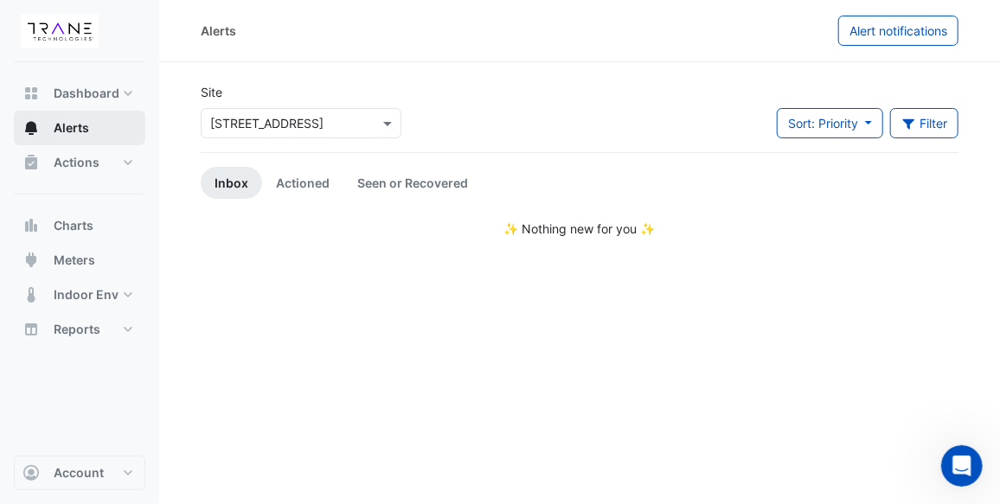
click at [87, 123] on span "Alerts" at bounding box center [71, 127] width 35 height 17
click at [87, 158] on span "Actions" at bounding box center [77, 162] width 46 height 17
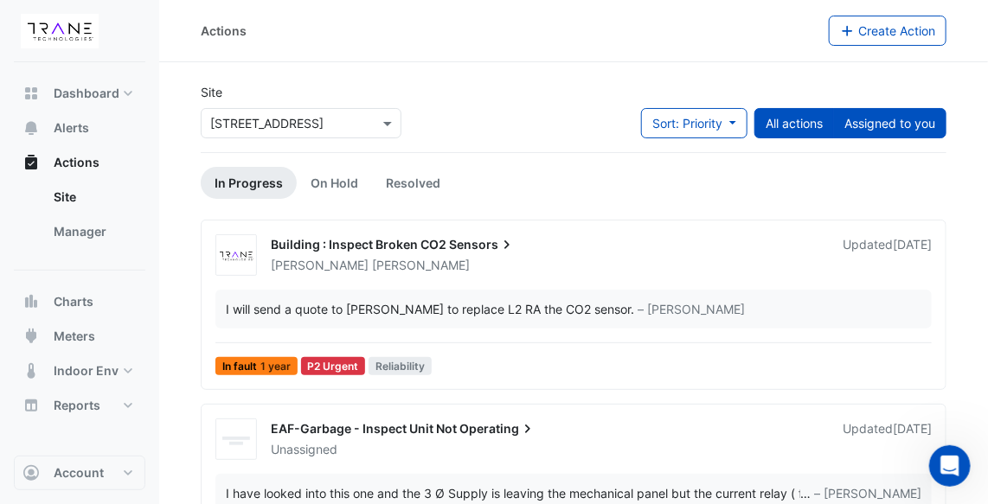
click at [896, 119] on button "Assigned to you" at bounding box center [889, 123] width 113 height 30
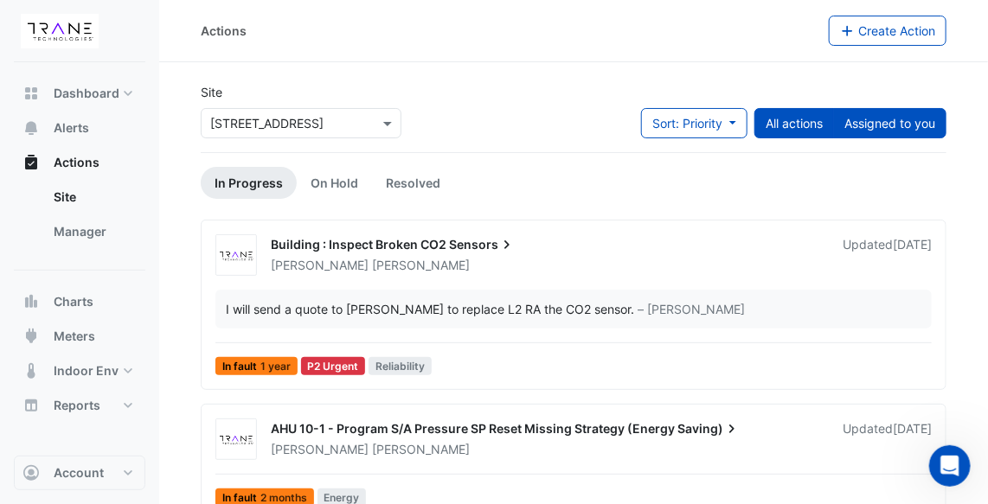
click at [772, 129] on button "All actions" at bounding box center [794, 123] width 80 height 30
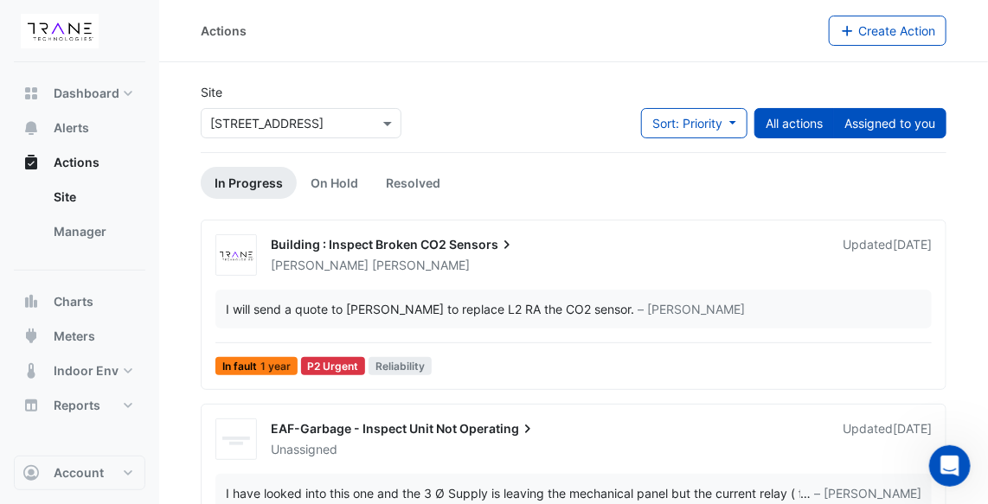
click at [876, 122] on button "Assigned to you" at bounding box center [889, 123] width 113 height 30
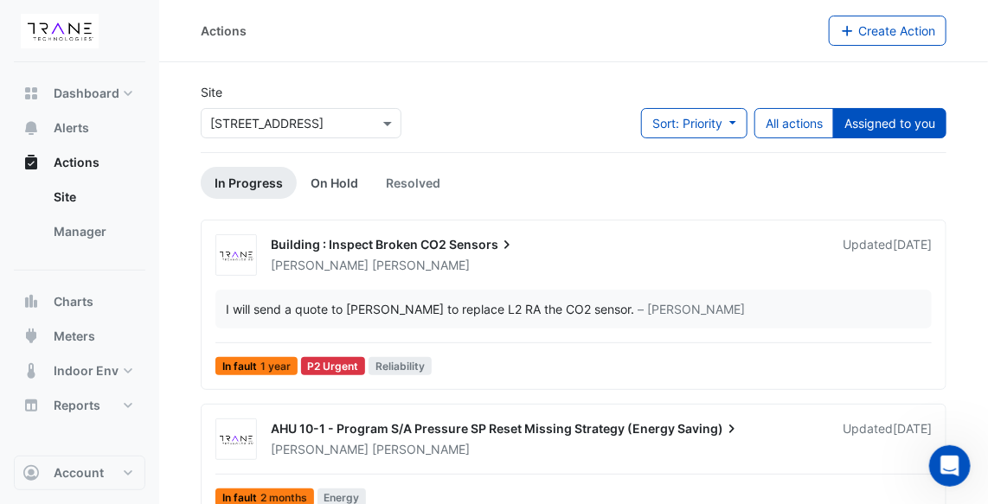
click at [345, 178] on link "On Hold" at bounding box center [334, 183] width 75 height 32
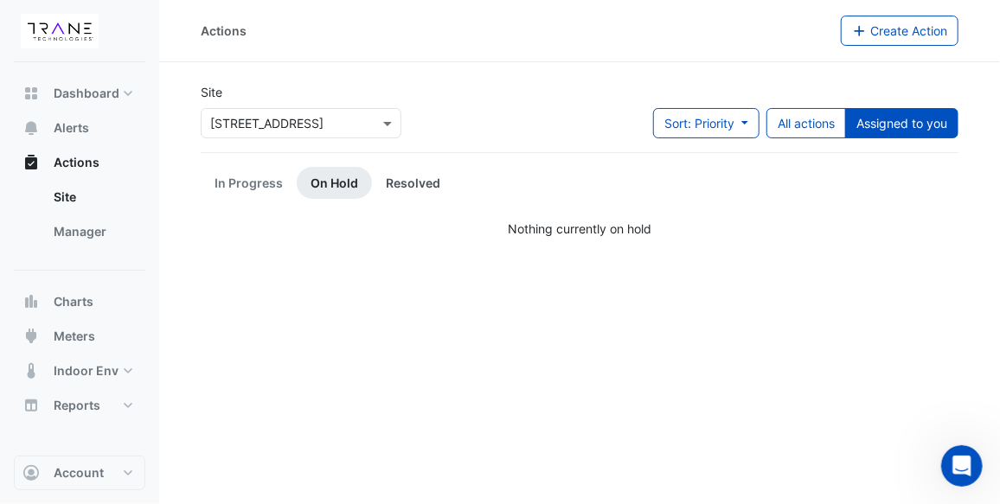
click at [409, 183] on link "Resolved" at bounding box center [413, 183] width 82 height 32
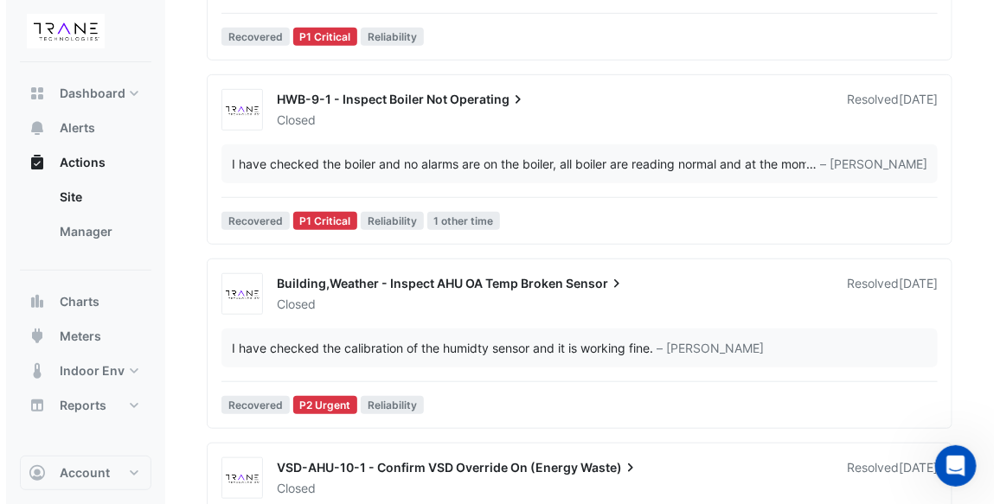
scroll to position [332, 0]
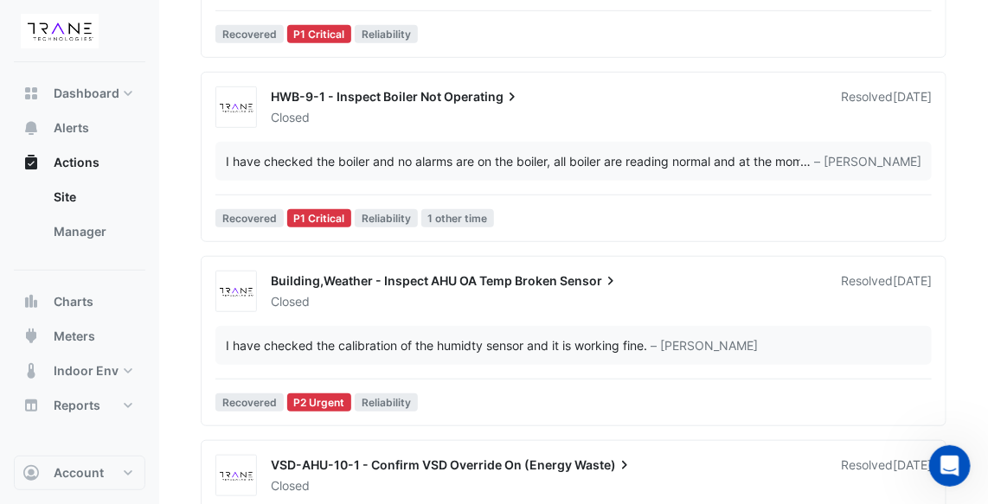
click at [597, 274] on span "Sensor" at bounding box center [590, 280] width 60 height 17
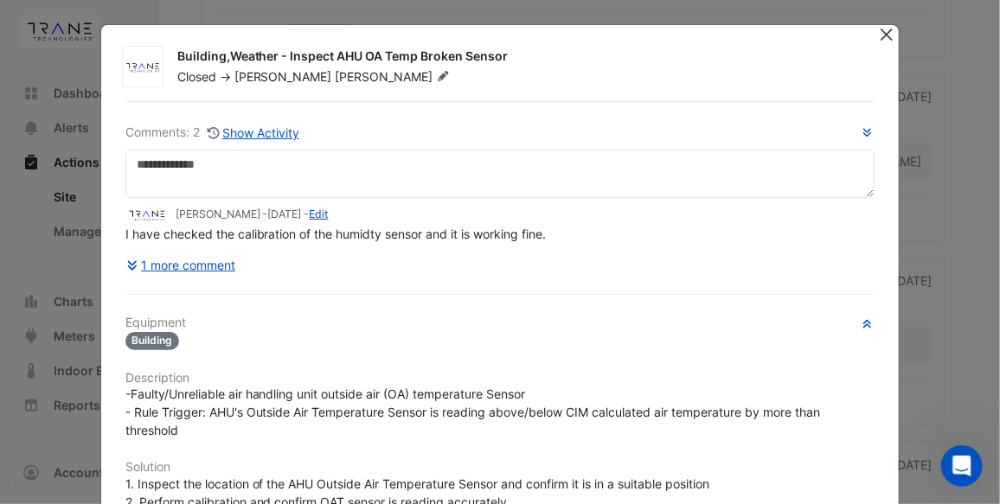
click at [881, 37] on button "Close" at bounding box center [886, 34] width 18 height 18
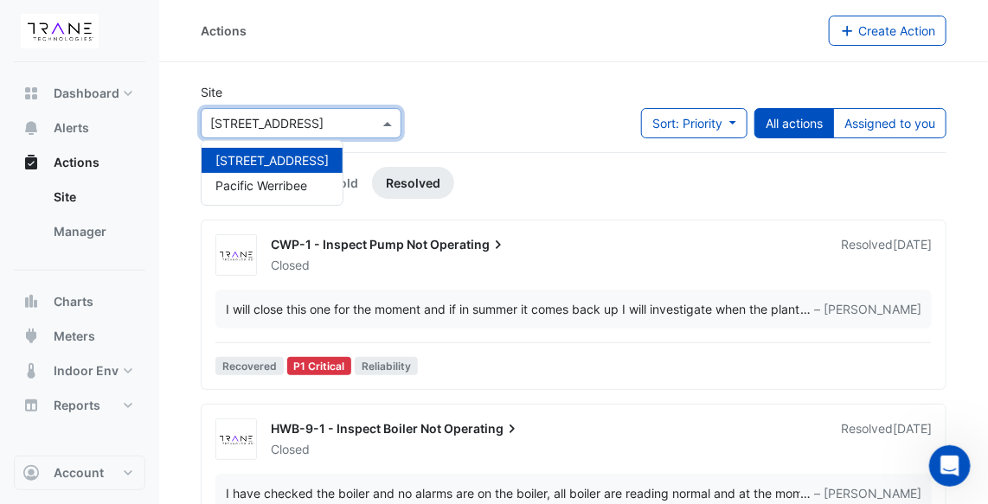
click at [384, 126] on span at bounding box center [390, 123] width 22 height 18
click at [306, 182] on span "Pacific Werribee" at bounding box center [261, 185] width 92 height 15
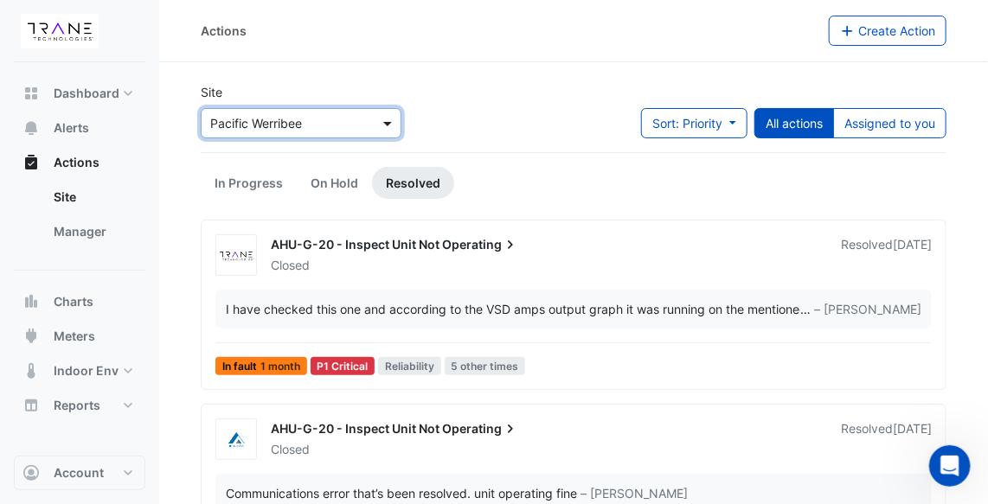
click at [387, 119] on span at bounding box center [390, 123] width 22 height 18
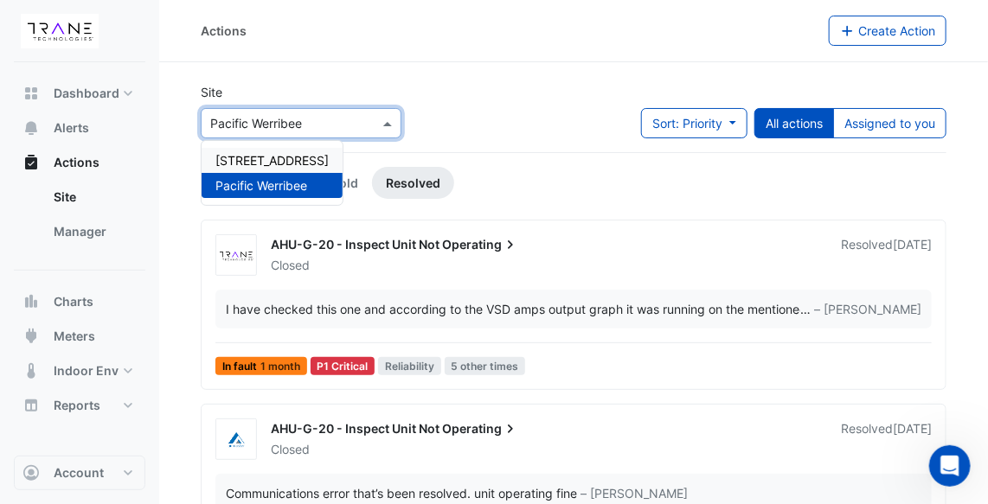
click at [313, 158] on span "[STREET_ADDRESS]" at bounding box center [271, 160] width 113 height 15
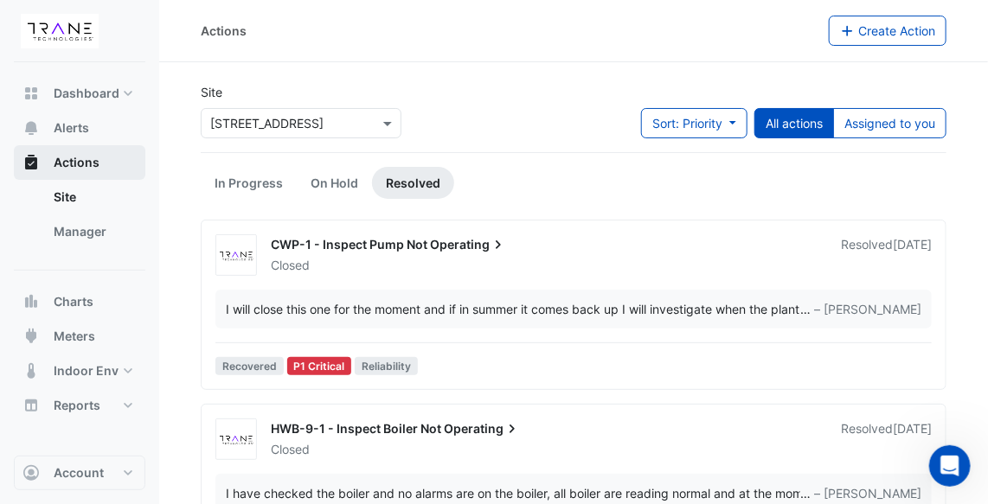
click at [83, 159] on span "Actions" at bounding box center [77, 162] width 46 height 17
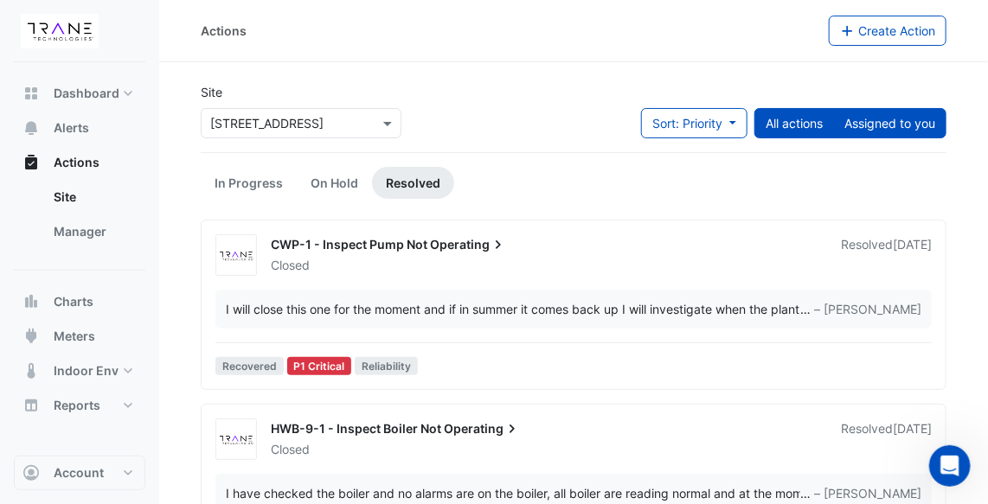
click at [882, 119] on button "Assigned to you" at bounding box center [889, 123] width 113 height 30
click at [266, 181] on link "In Progress" at bounding box center [249, 183] width 96 height 32
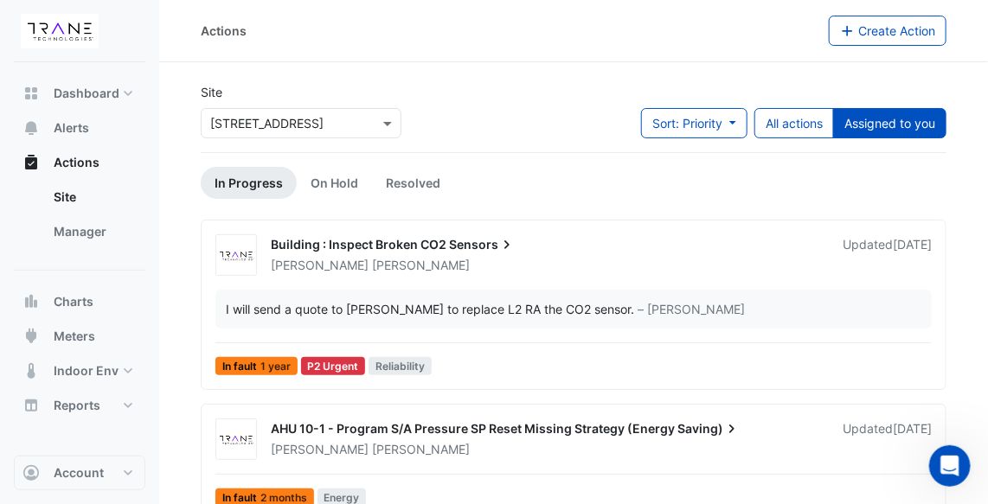
click at [389, 246] on span "Building : Inspect Broken CO2" at bounding box center [359, 244] width 176 height 15
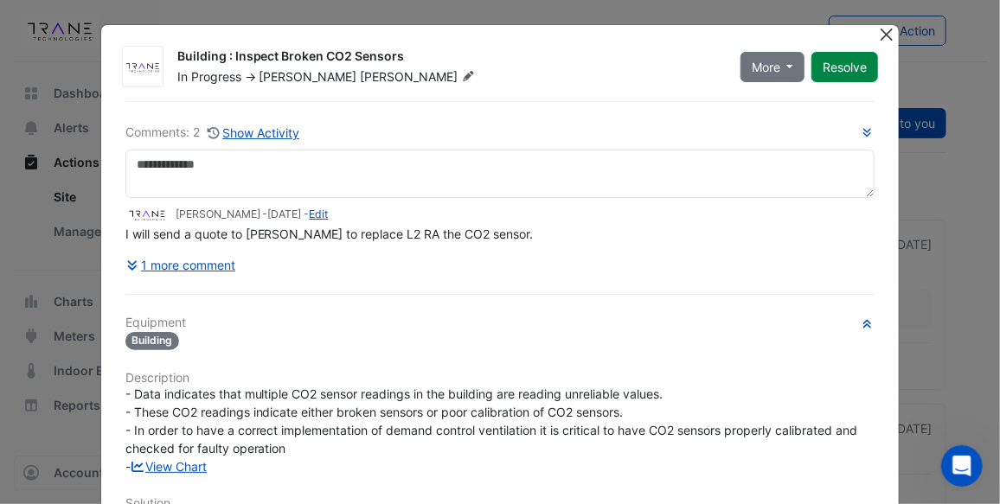
click at [887, 30] on button "Close" at bounding box center [886, 34] width 18 height 18
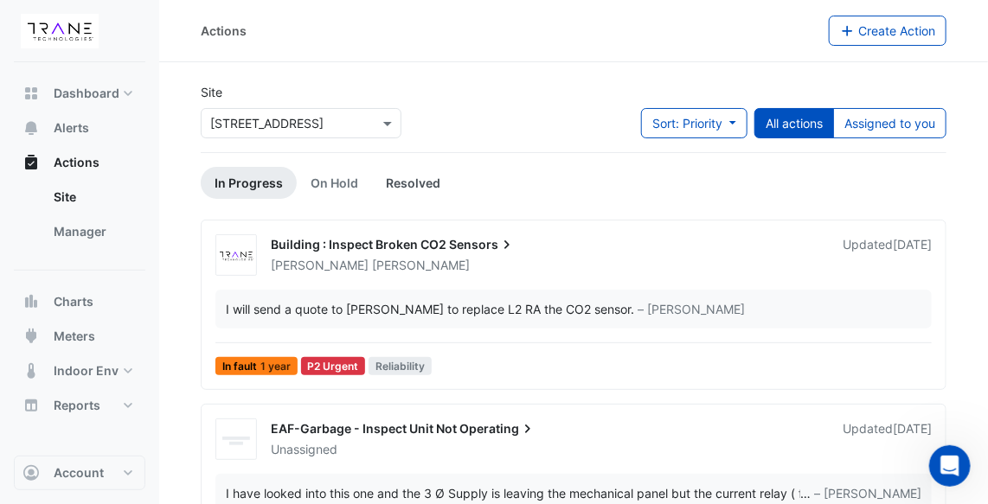
click at [407, 179] on link "Resolved" at bounding box center [413, 183] width 82 height 32
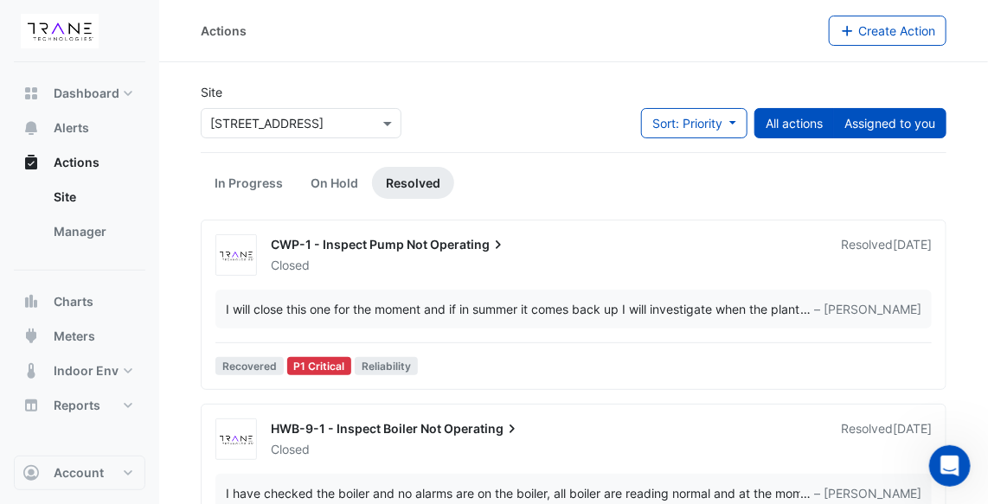
click at [894, 117] on button "Assigned to you" at bounding box center [889, 123] width 113 height 30
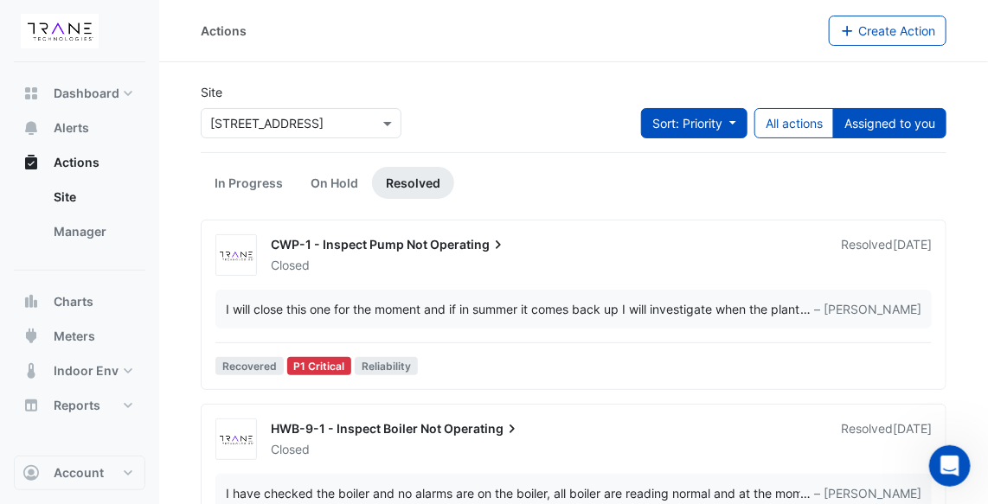
click at [718, 112] on button "Sort: Priority" at bounding box center [694, 123] width 106 height 30
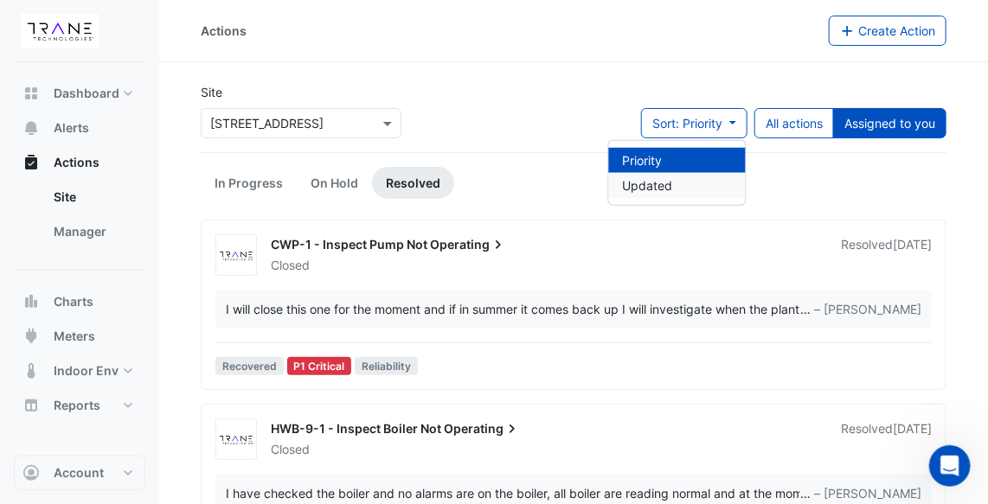
click at [688, 181] on li "Updated" at bounding box center [677, 185] width 137 height 25
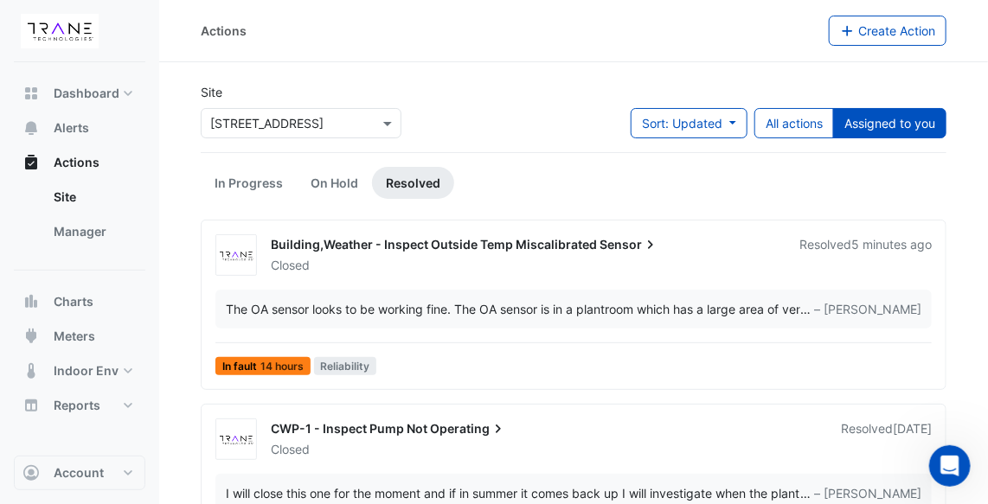
click at [530, 240] on span "Building,Weather - Inspect Outside Temp Miscalibrated" at bounding box center [434, 244] width 326 height 15
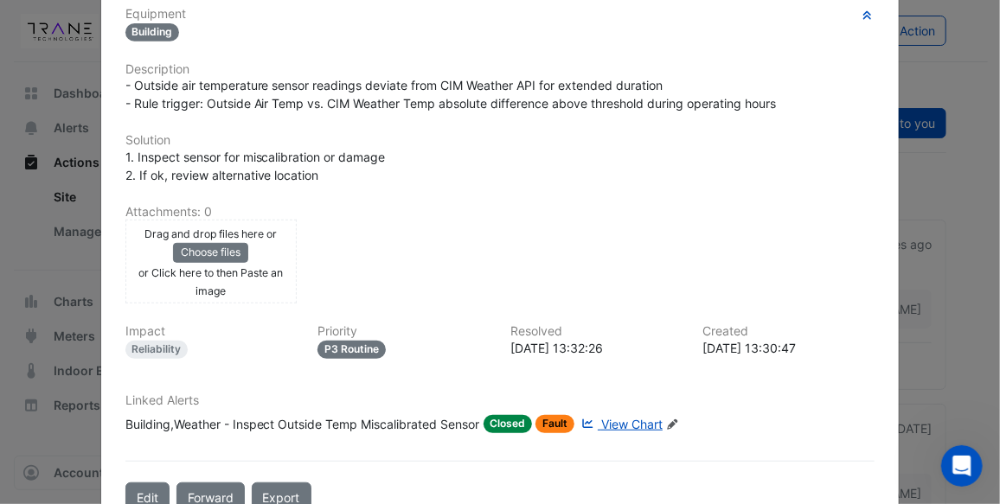
scroll to position [309, 0]
click at [138, 482] on button "Edit" at bounding box center [147, 497] width 44 height 30
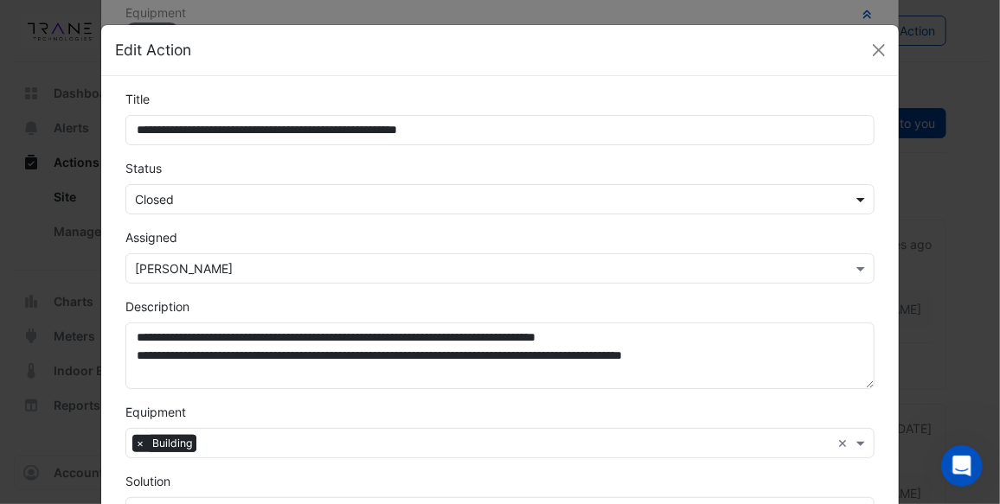
click at [861, 197] on span at bounding box center [863, 199] width 22 height 18
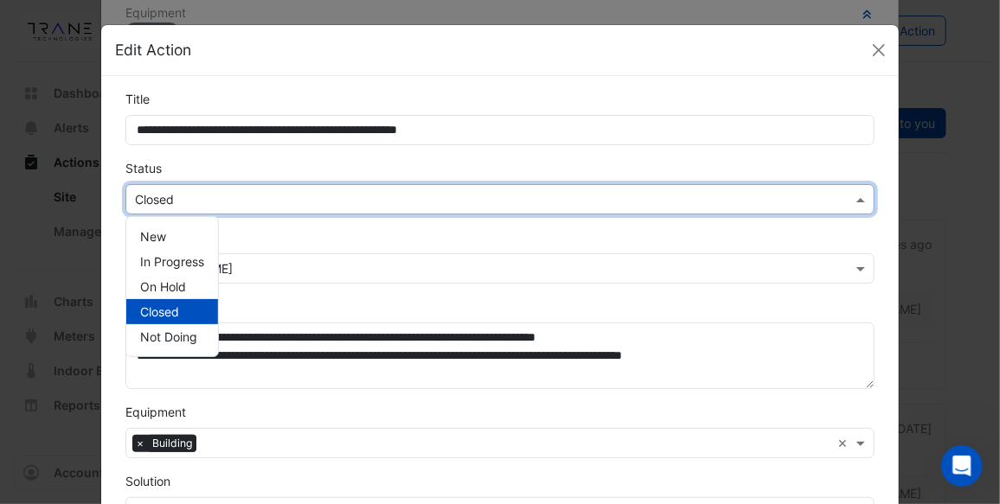
click at [167, 308] on span "Closed" at bounding box center [159, 311] width 39 height 15
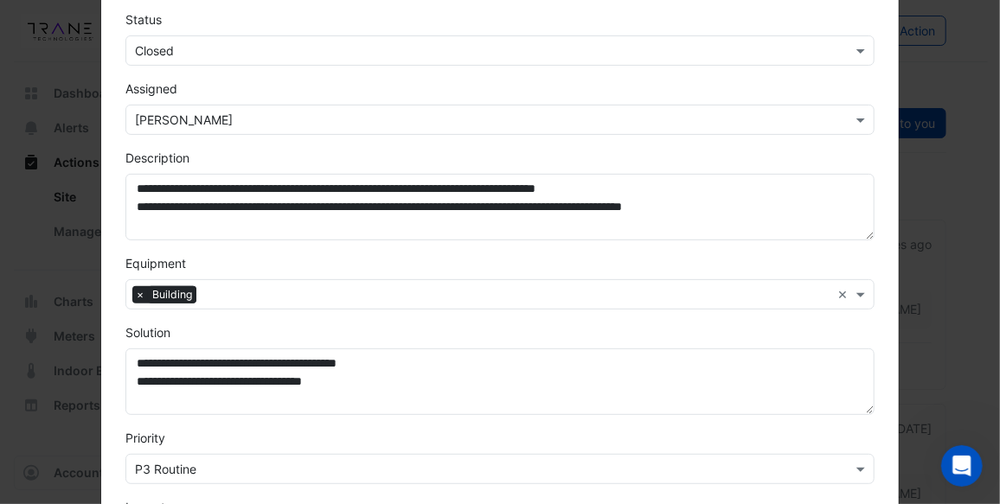
scroll to position [0, 0]
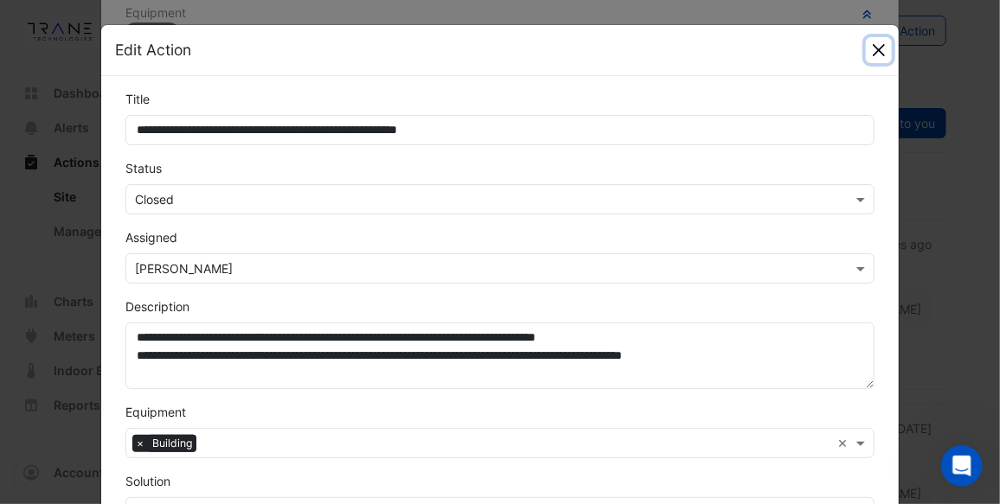
click at [871, 54] on button "Close" at bounding box center [879, 50] width 26 height 26
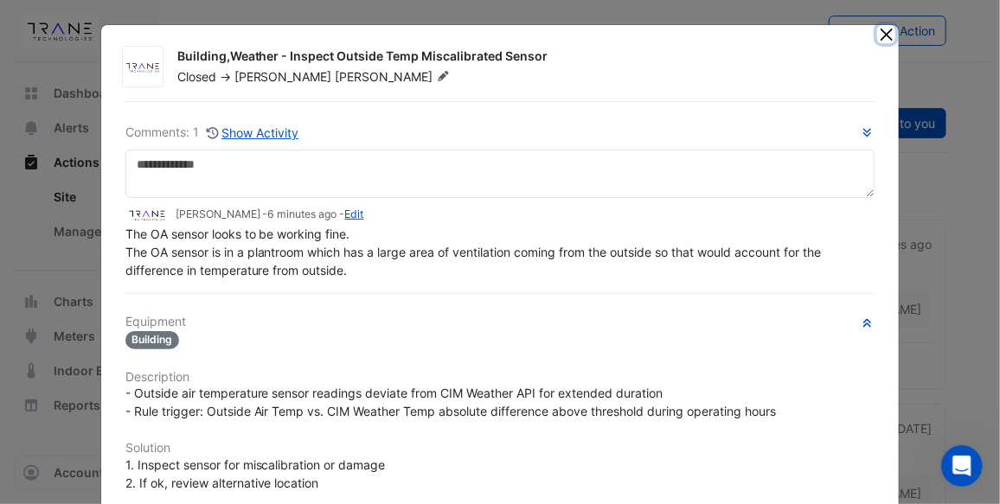
click at [879, 35] on button "Close" at bounding box center [886, 34] width 18 height 18
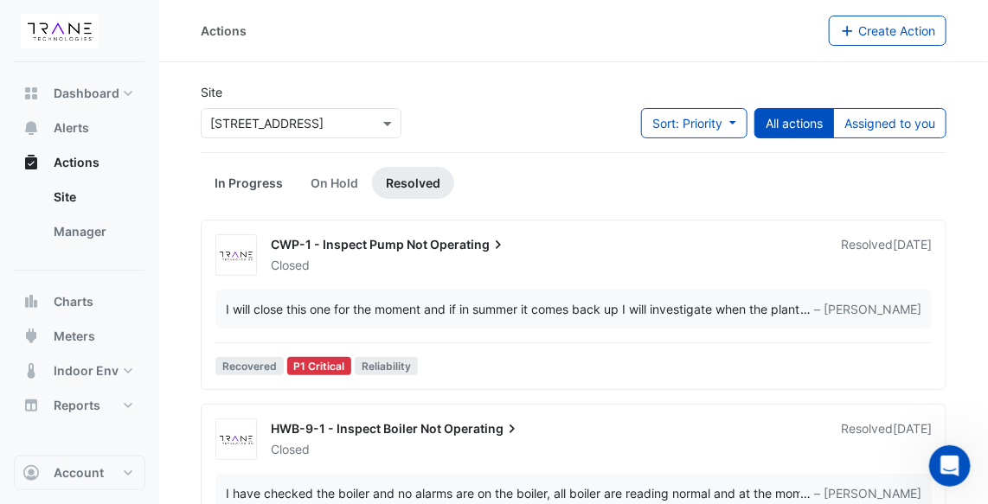
click at [262, 176] on link "In Progress" at bounding box center [249, 183] width 96 height 32
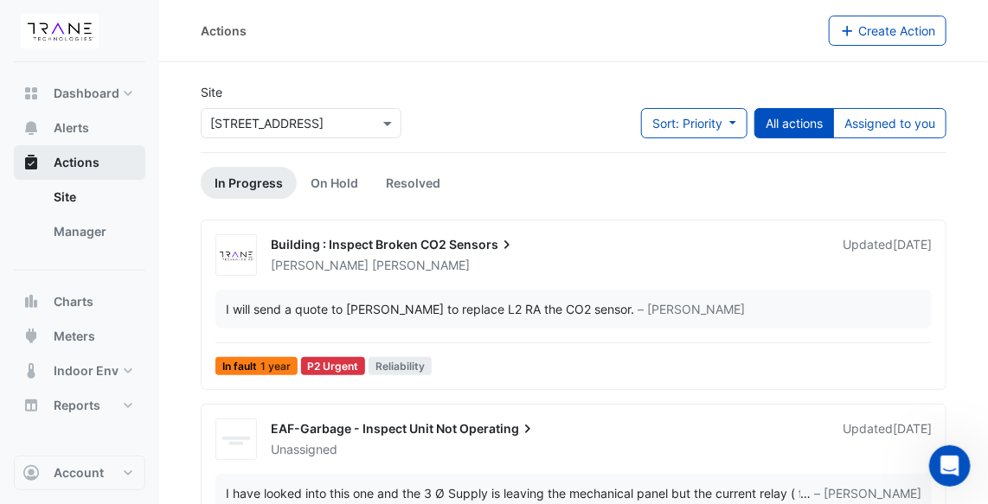
click at [105, 157] on button "Actions" at bounding box center [79, 162] width 131 height 35
click at [90, 231] on link "Manager" at bounding box center [93, 232] width 106 height 35
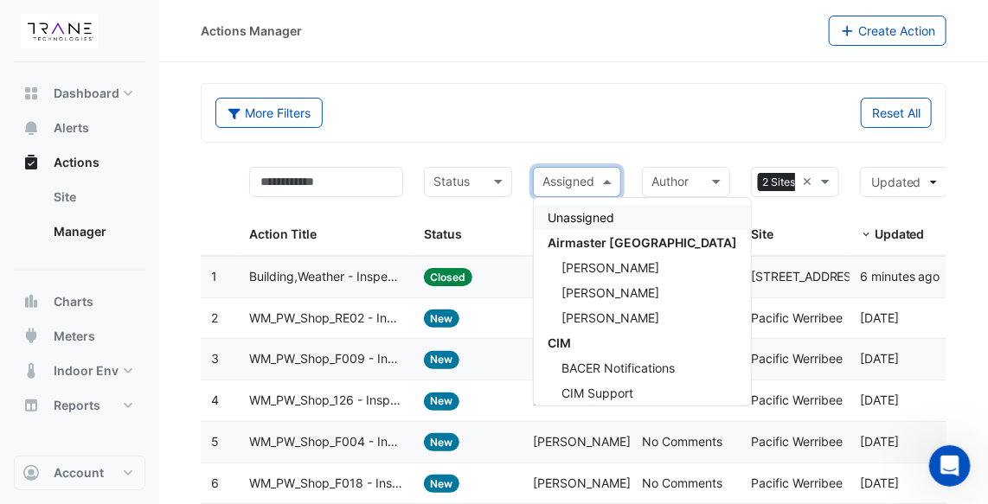
click at [606, 178] on span at bounding box center [610, 182] width 22 height 20
click at [651, 115] on div "Reset All" at bounding box center [757, 113] width 368 height 30
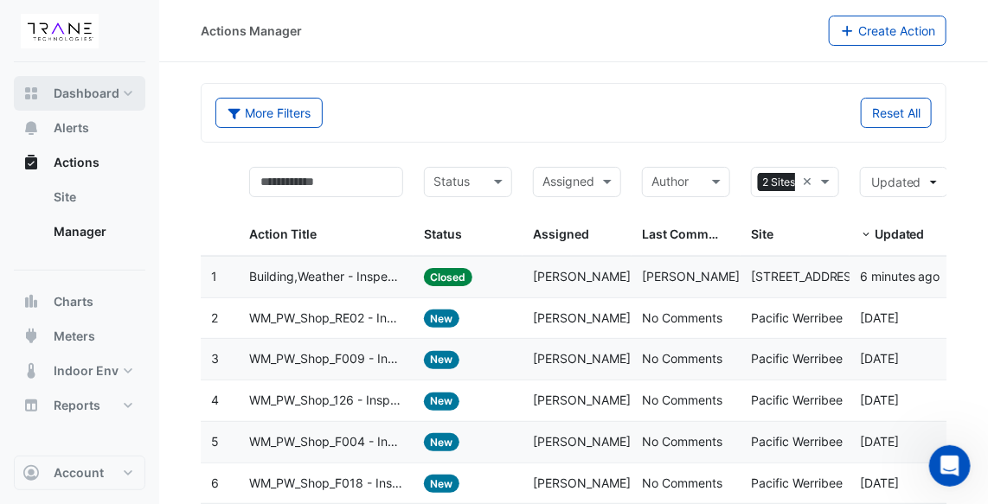
click at [107, 90] on span "Dashboard" at bounding box center [87, 93] width 66 height 17
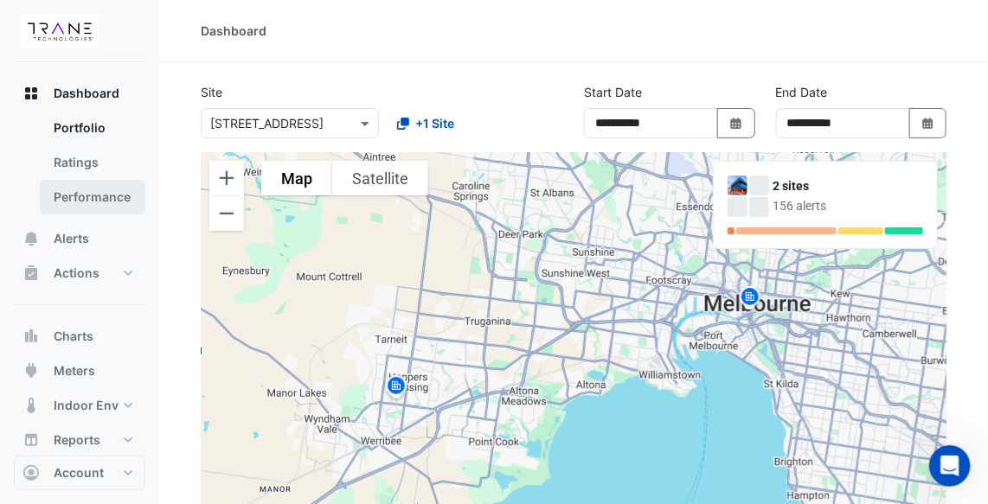
click at [94, 195] on link "Performance" at bounding box center [93, 197] width 106 height 35
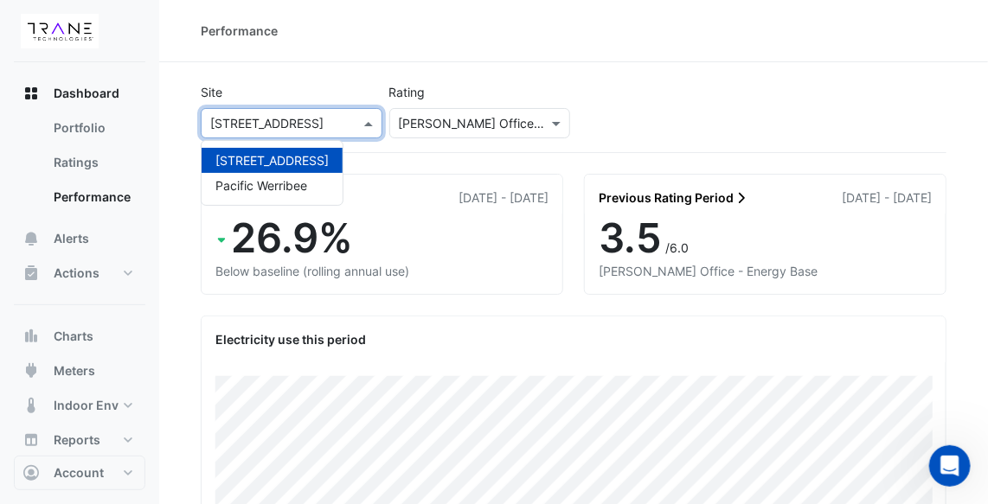
click at [369, 118] on span at bounding box center [371, 123] width 22 height 18
click at [302, 178] on span "Pacific Werribee" at bounding box center [261, 185] width 92 height 15
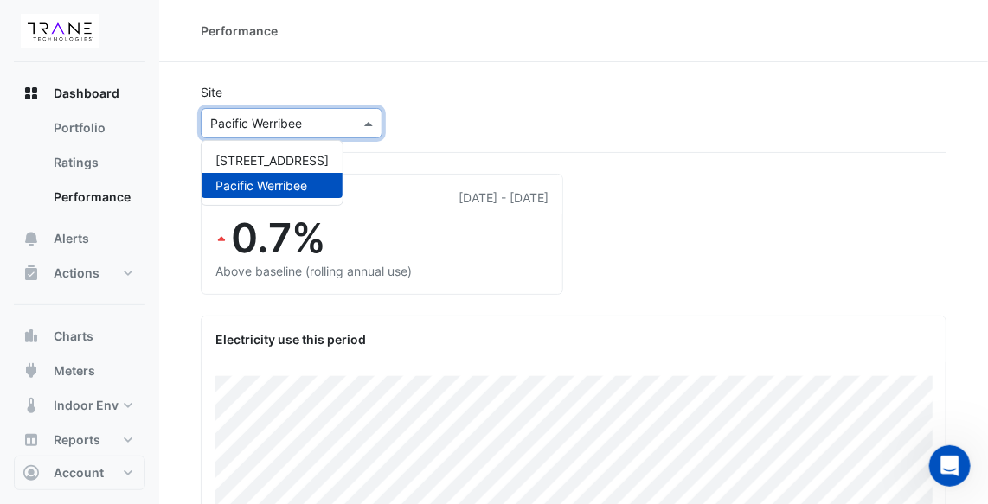
click at [377, 119] on span at bounding box center [371, 123] width 22 height 18
click at [310, 158] on span "[STREET_ADDRESS]" at bounding box center [271, 160] width 113 height 15
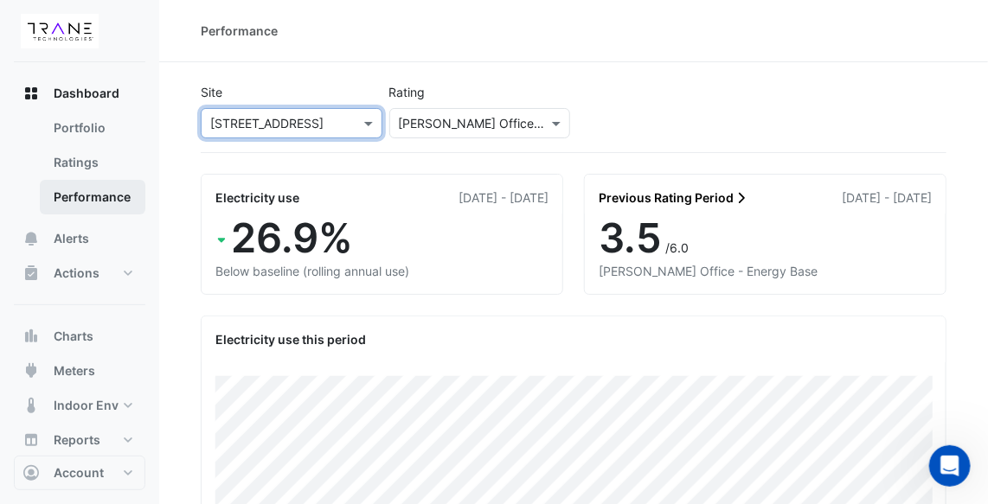
click at [118, 199] on link "Performance" at bounding box center [93, 197] width 106 height 35
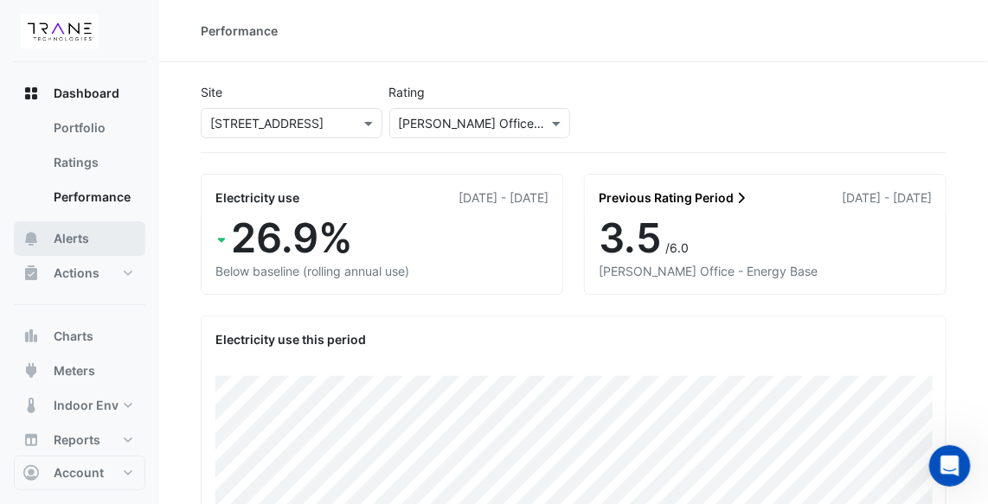
click at [81, 234] on span "Alerts" at bounding box center [71, 238] width 35 height 17
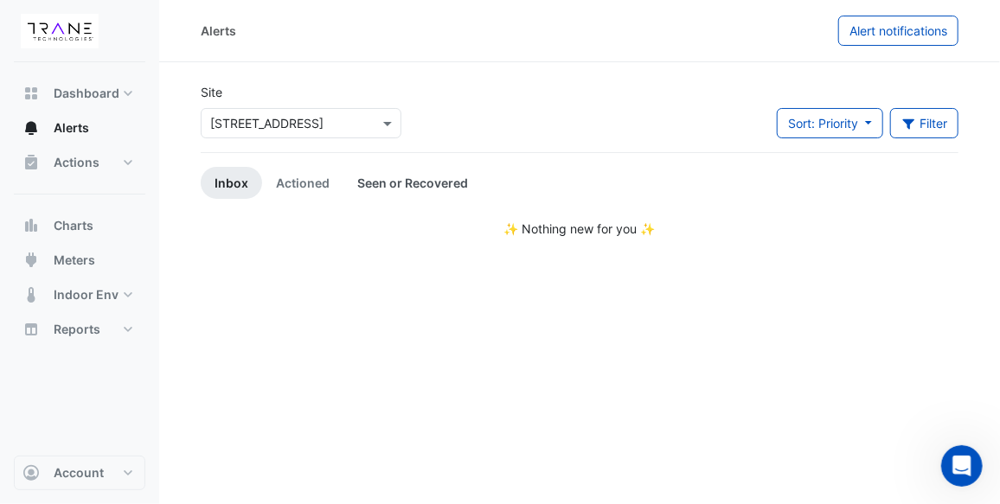
click at [368, 179] on link "Seen or Recovered" at bounding box center [412, 183] width 138 height 32
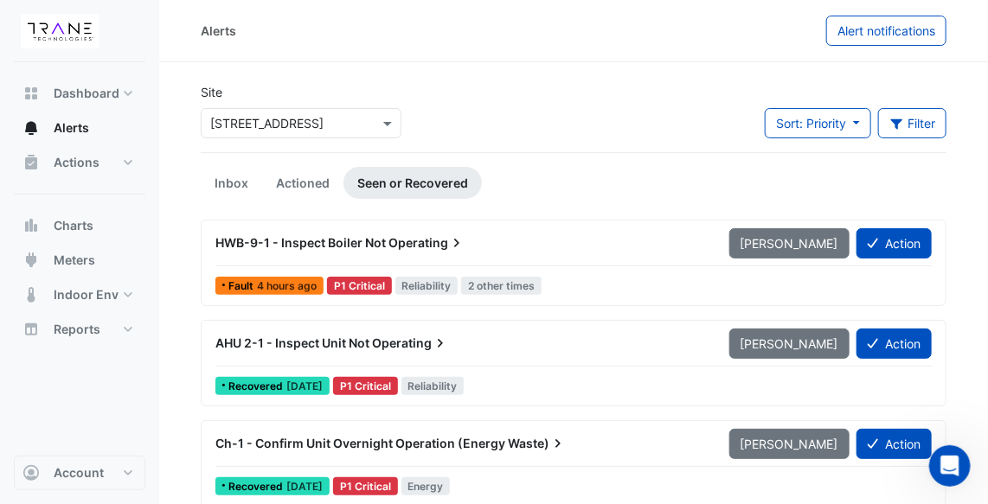
click at [435, 236] on span "Operating" at bounding box center [426, 242] width 77 height 17
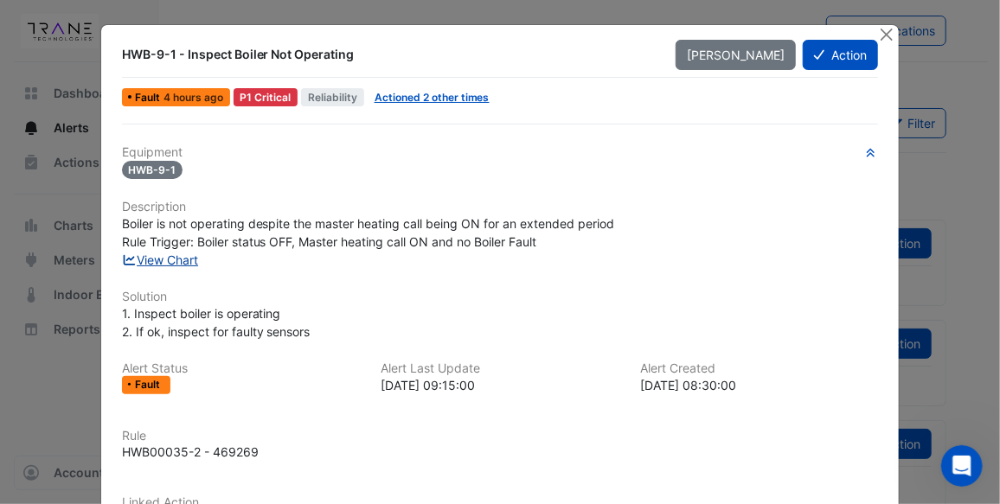
click at [171, 259] on link "View Chart" at bounding box center [160, 260] width 77 height 15
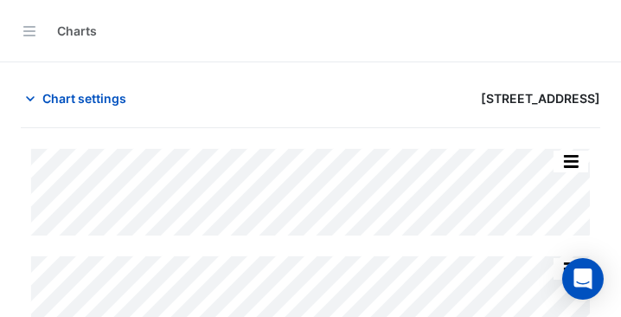
drag, startPoint x: 858, startPoint y: 10, endPoint x: 323, endPoint y: 99, distance: 542.8
click at [323, 99] on div "[STREET_ADDRESS]" at bounding box center [461, 98] width 300 height 30
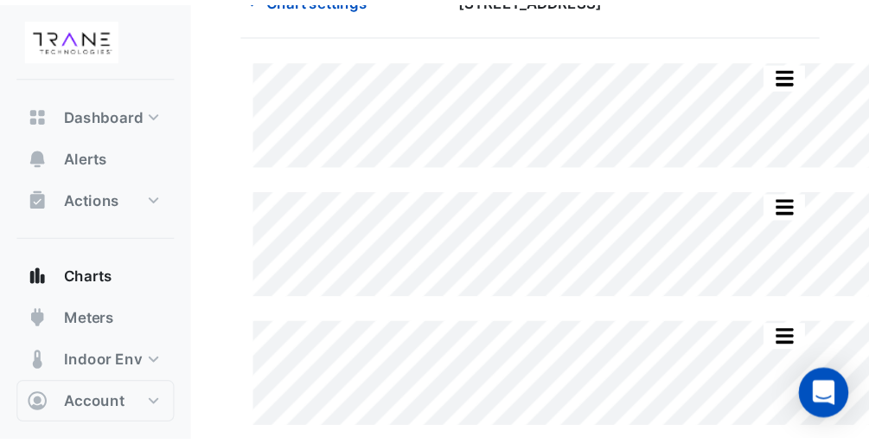
scroll to position [25, 0]
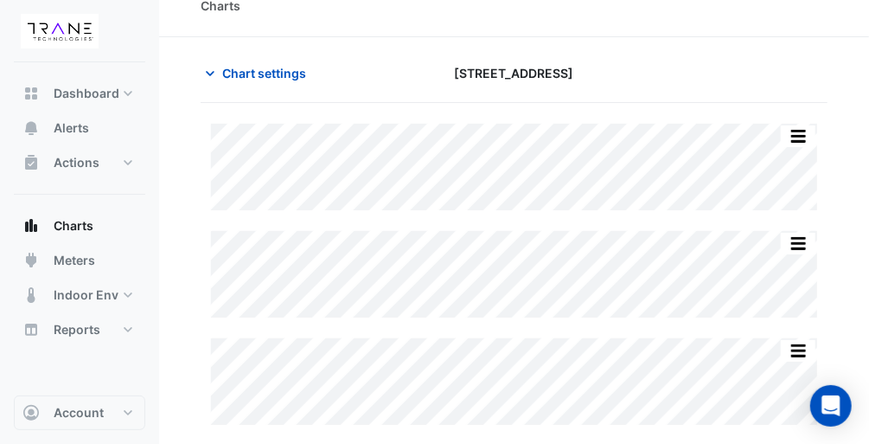
drag, startPoint x: 585, startPoint y: 0, endPoint x: 465, endPoint y: 39, distance: 126.4
click at [465, 39] on section "Chart settings 525 Flinders Street Split All Split None Print Save as JPEG Save…" at bounding box center [514, 241] width 710 height 408
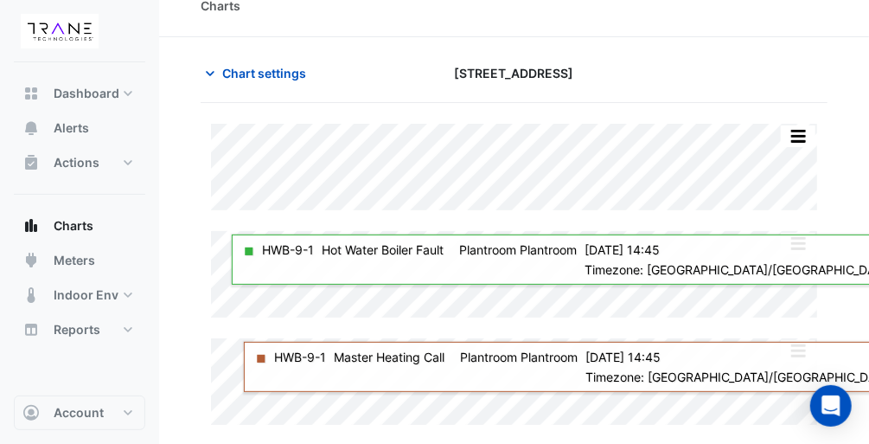
click at [458, 111] on div "Split All Split None Print Save as JPEG Save as PNG Pivot Data Table Export CSV…" at bounding box center [514, 274] width 627 height 343
